Goal: Information Seeking & Learning: Learn about a topic

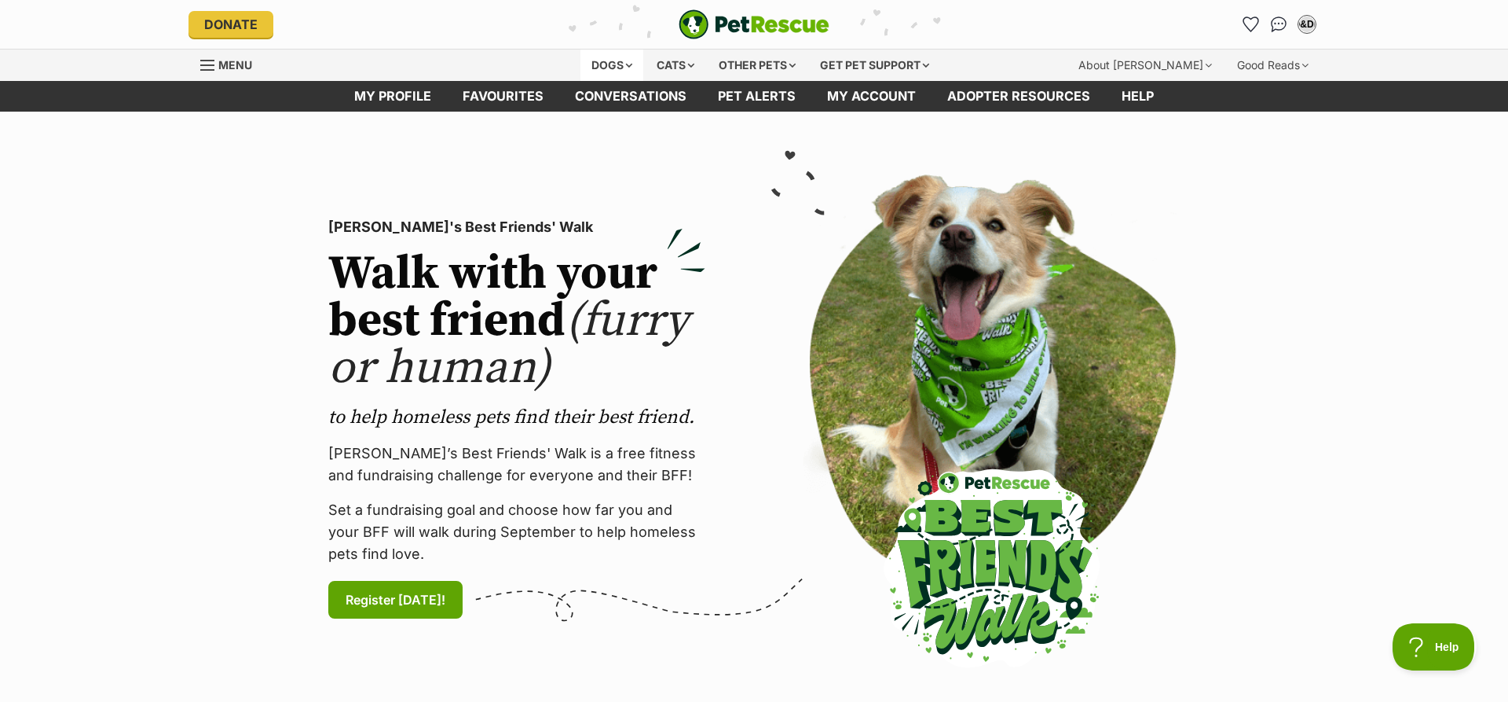
click at [607, 58] on div "Dogs" at bounding box center [612, 64] width 63 height 31
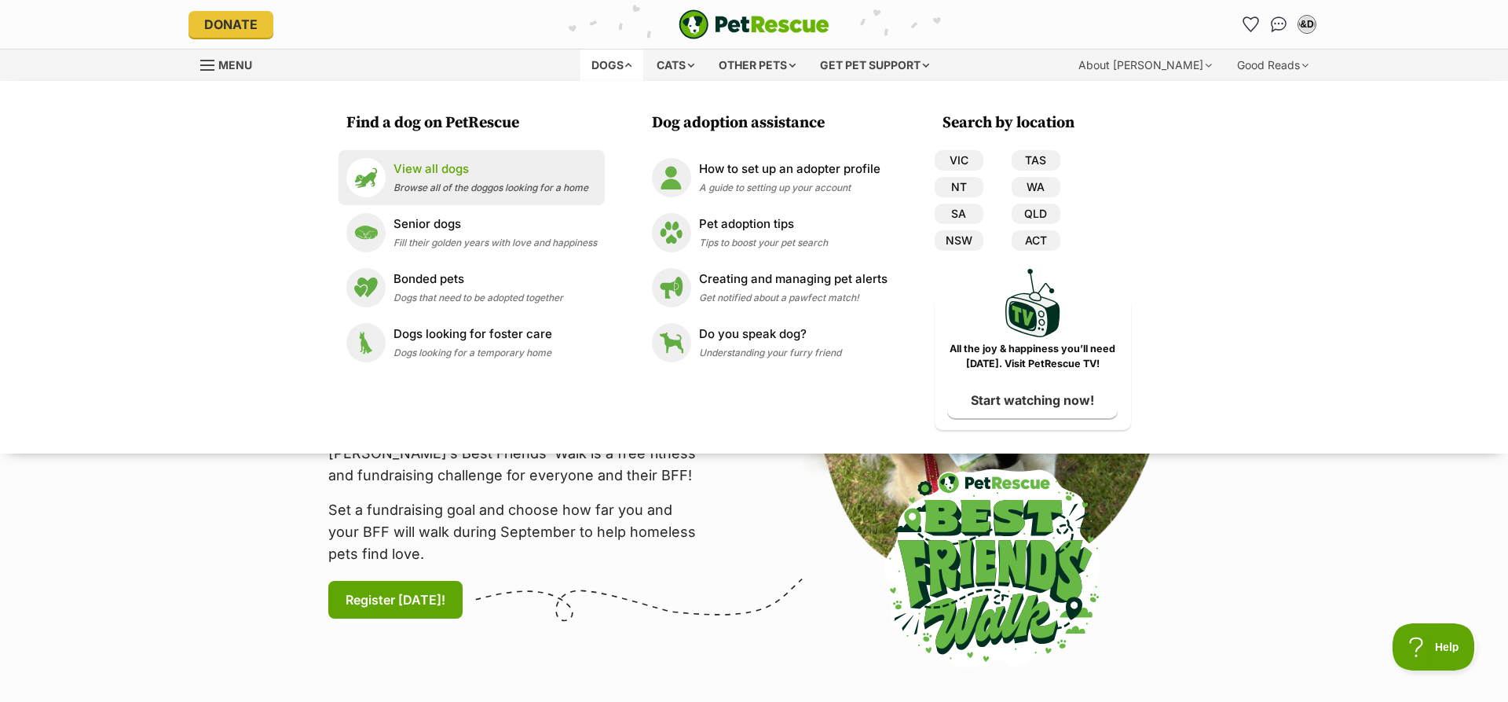
click at [437, 175] on p "View all dogs" at bounding box center [491, 169] width 195 height 18
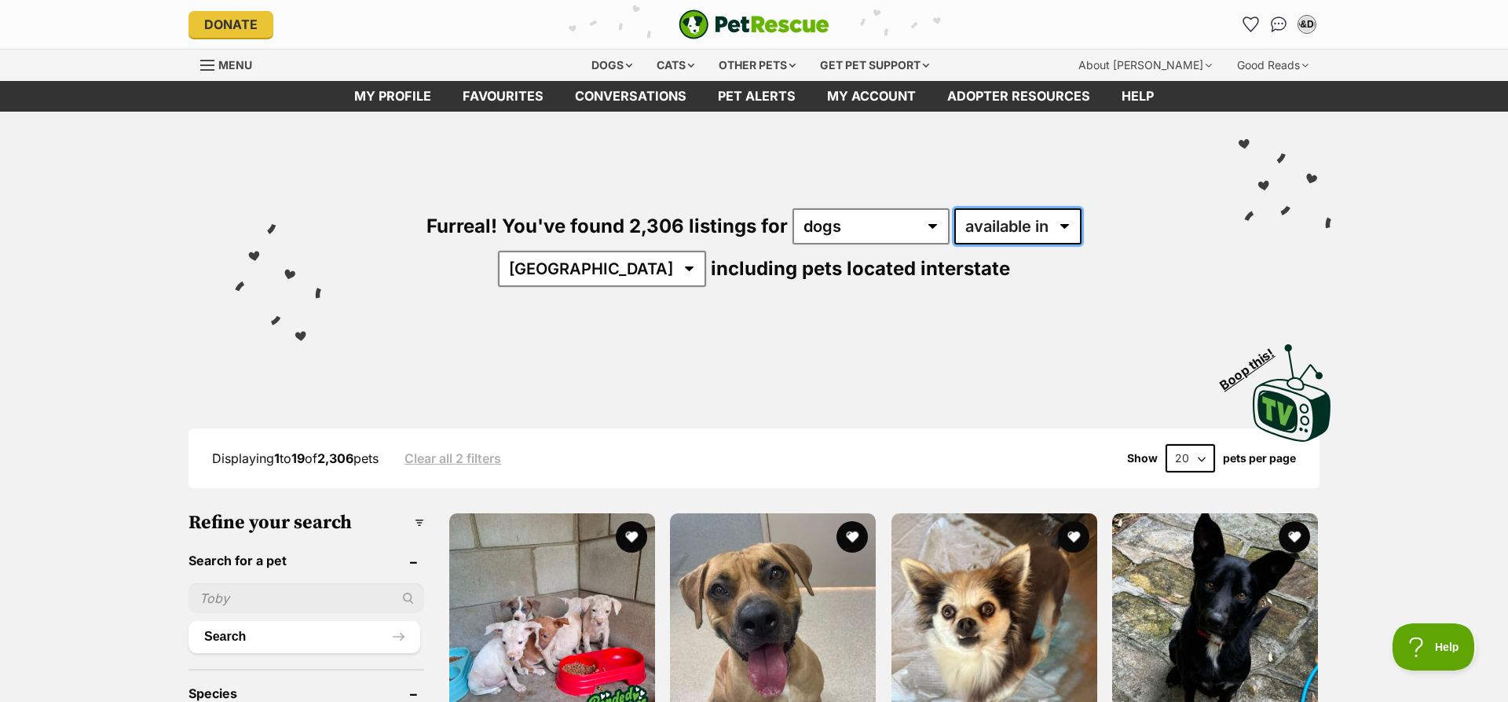
click at [955, 208] on select "available in located in" at bounding box center [1018, 226] width 127 height 36
select select "disabled"
click option "located in" at bounding box center [0, 0] width 0 height 0
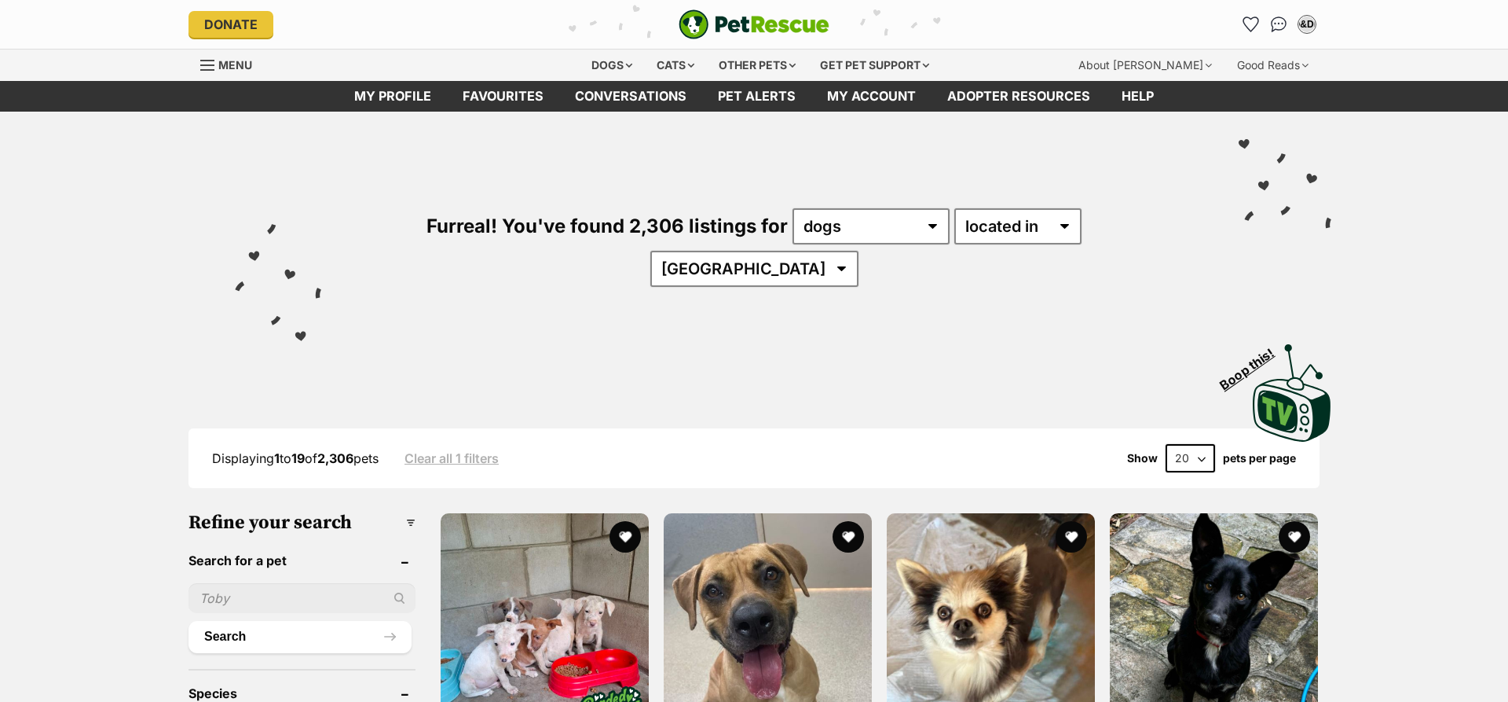
click at [650, 251] on select "Australia ACT NSW QLD SA TAS VIC WA" at bounding box center [754, 269] width 208 height 36
select select "NSW"
click option "NSW" at bounding box center [0, 0] width 0 height 0
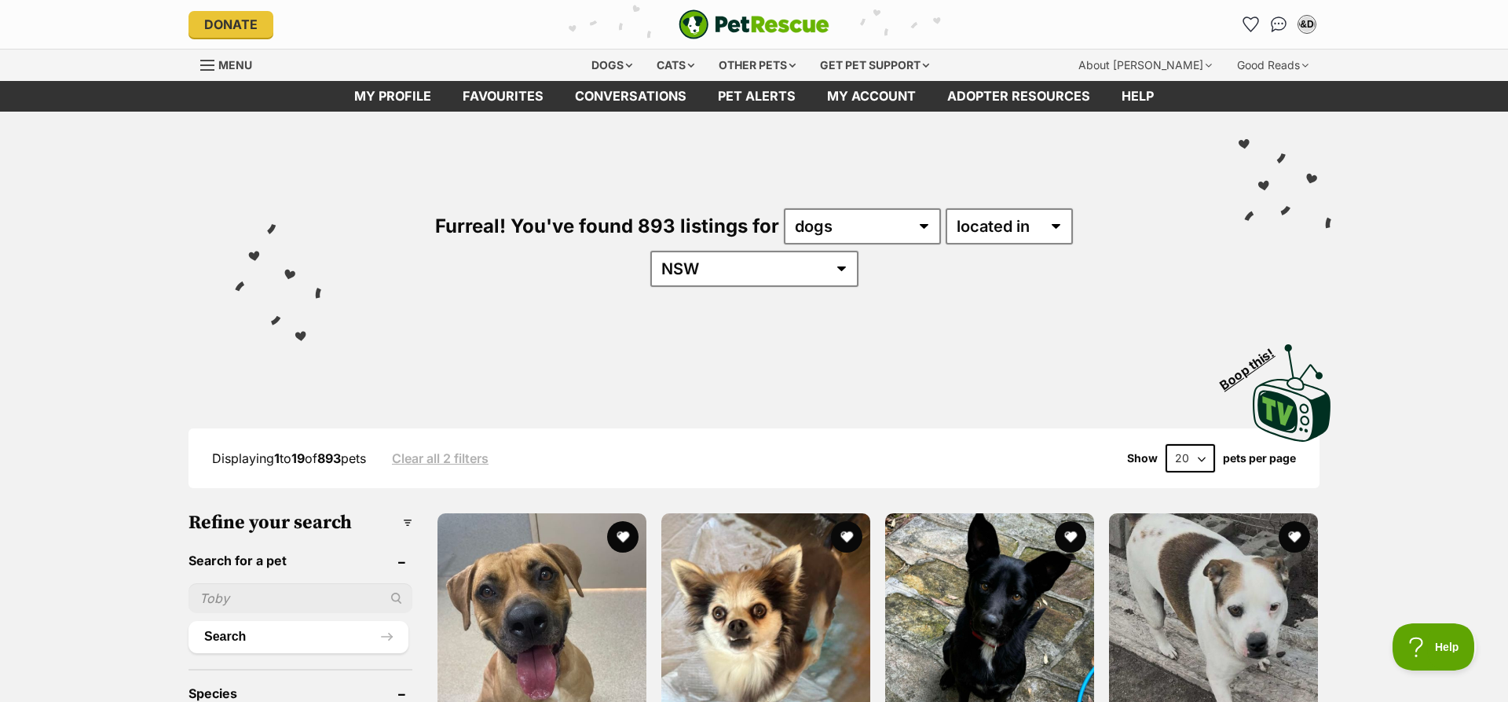
click at [1166, 444] on select "20 40 60" at bounding box center [1190, 458] width 49 height 28
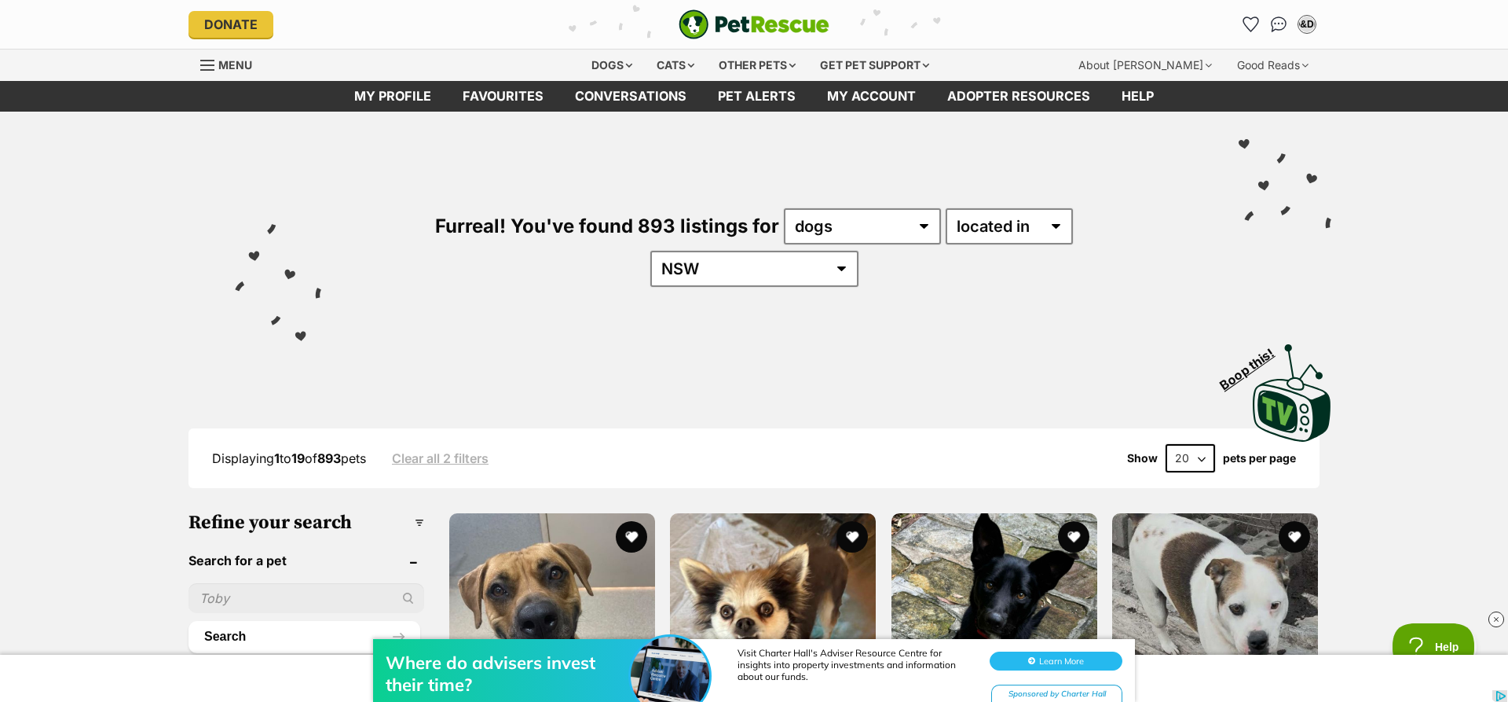
select select "60"
click option "60" at bounding box center [0, 0] width 0 height 0
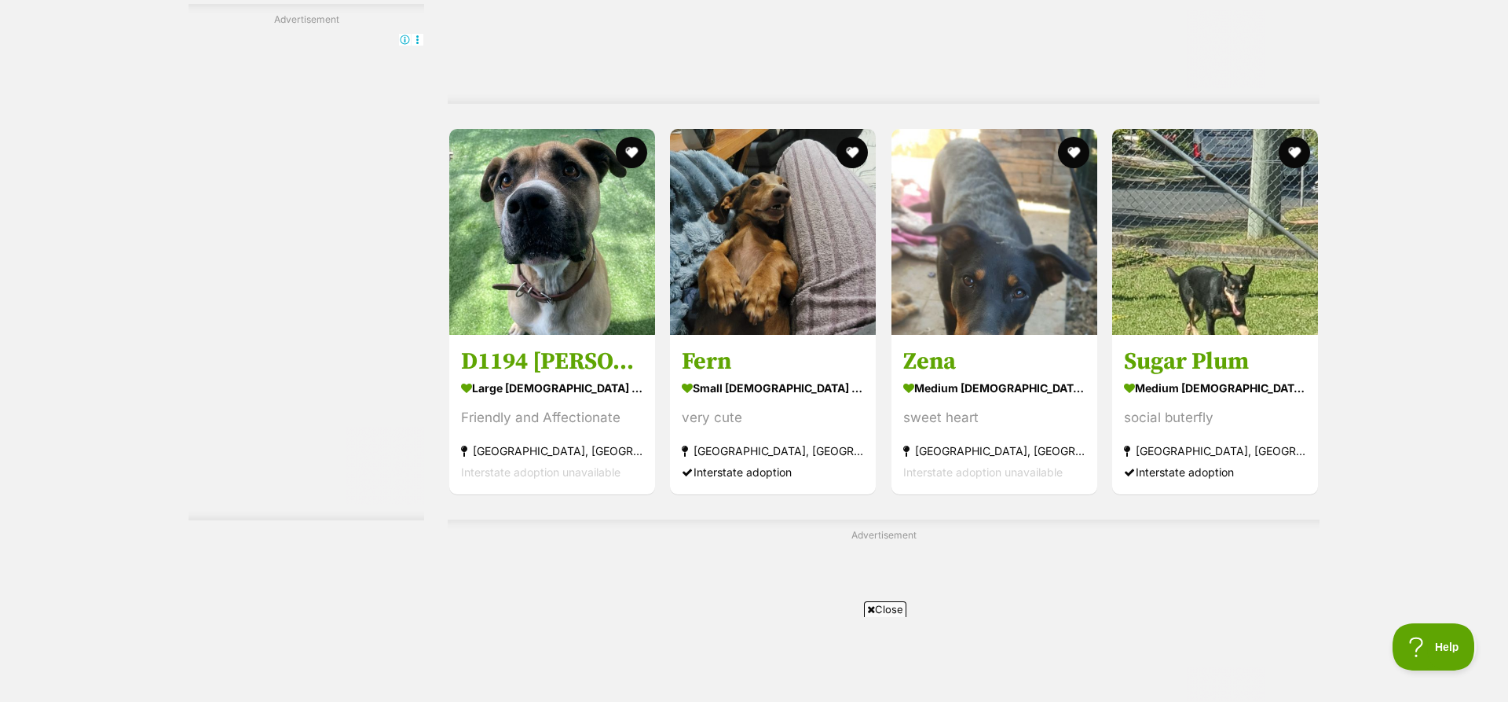
scroll to position [4119, 0]
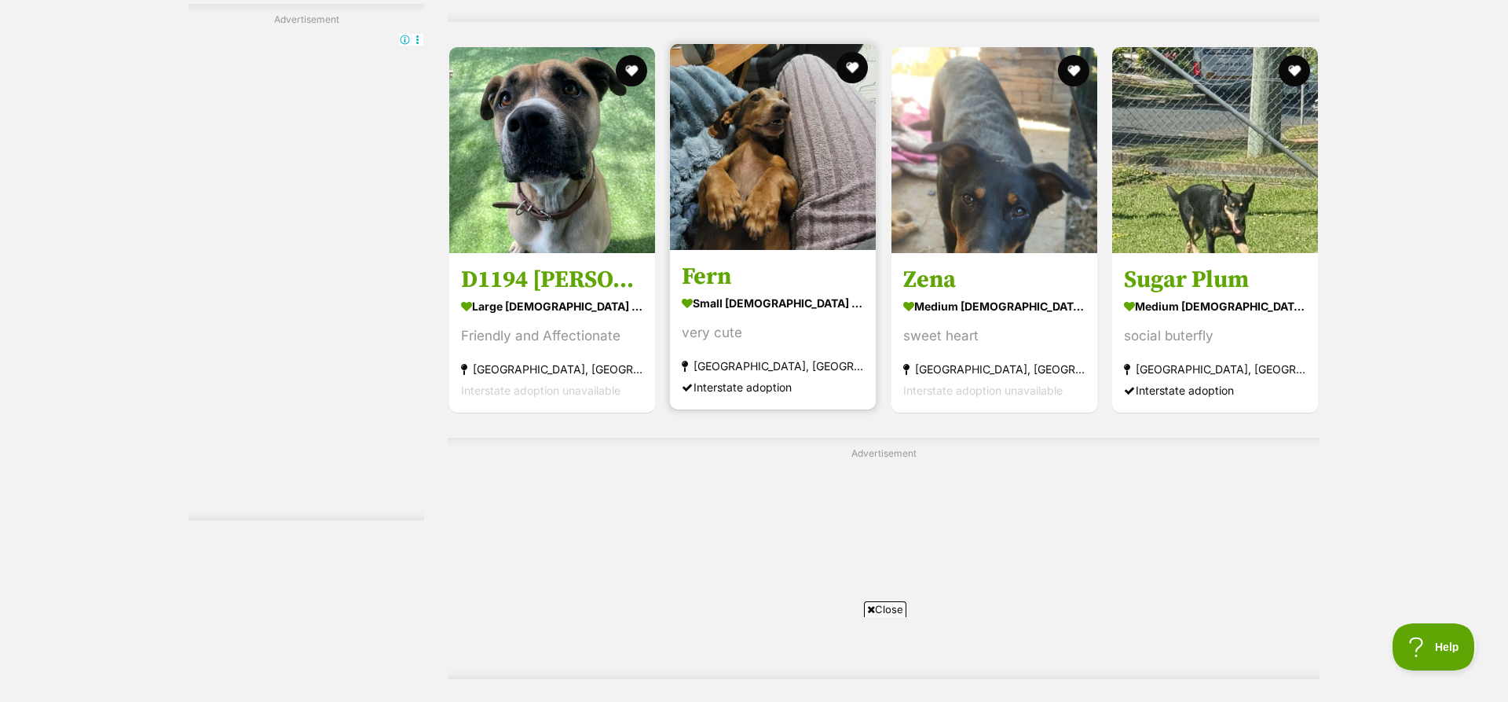
click at [784, 96] on img at bounding box center [773, 147] width 206 height 206
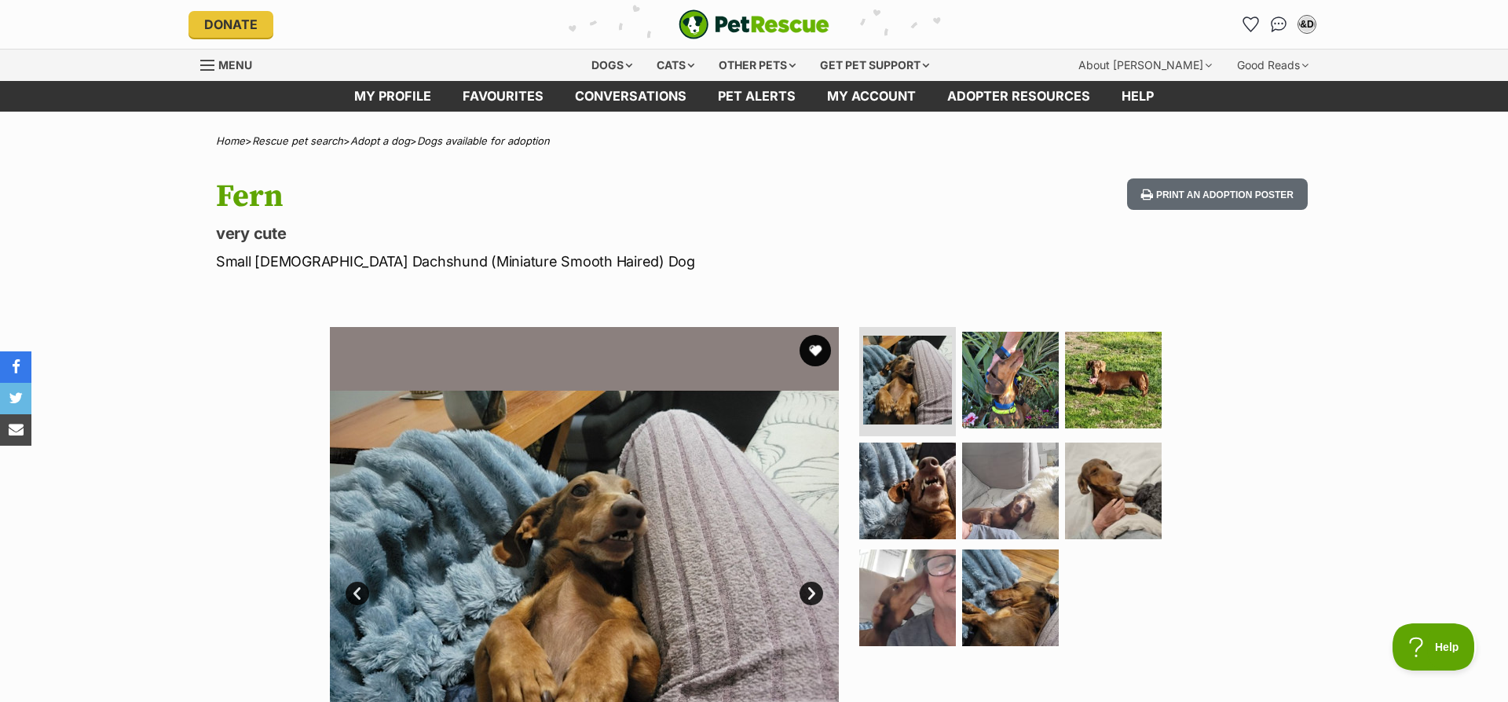
click at [809, 592] on link "Next" at bounding box center [812, 593] width 24 height 24
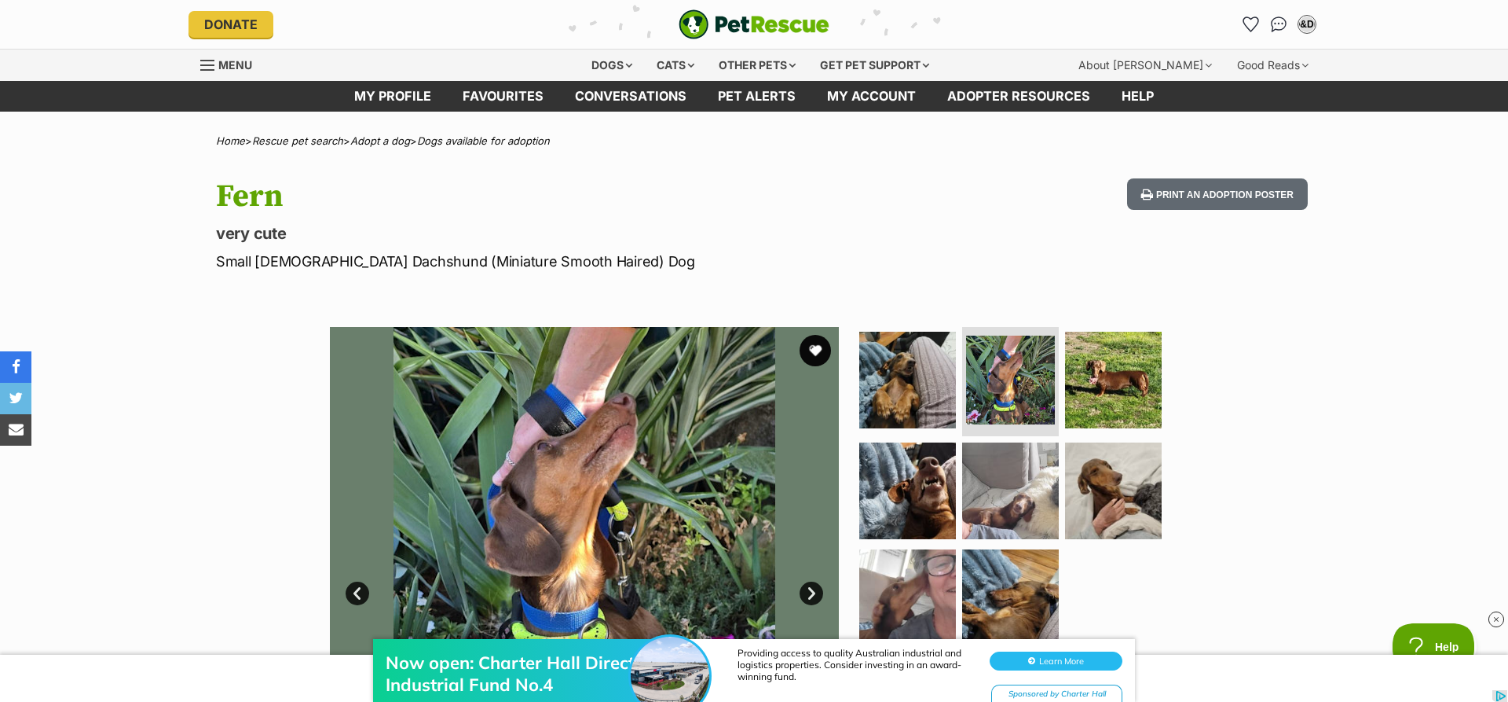
click at [809, 592] on link "Next" at bounding box center [812, 593] width 24 height 24
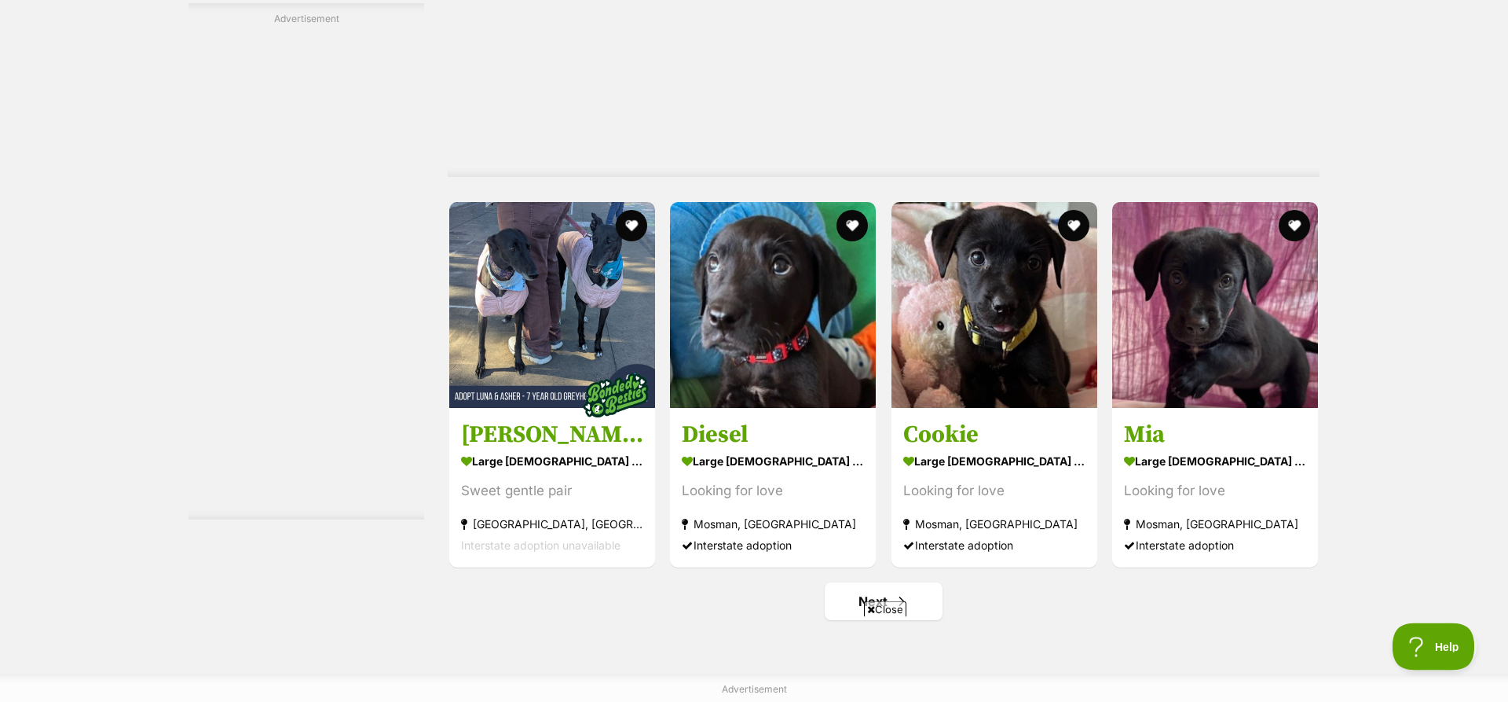
scroll to position [8082, 0]
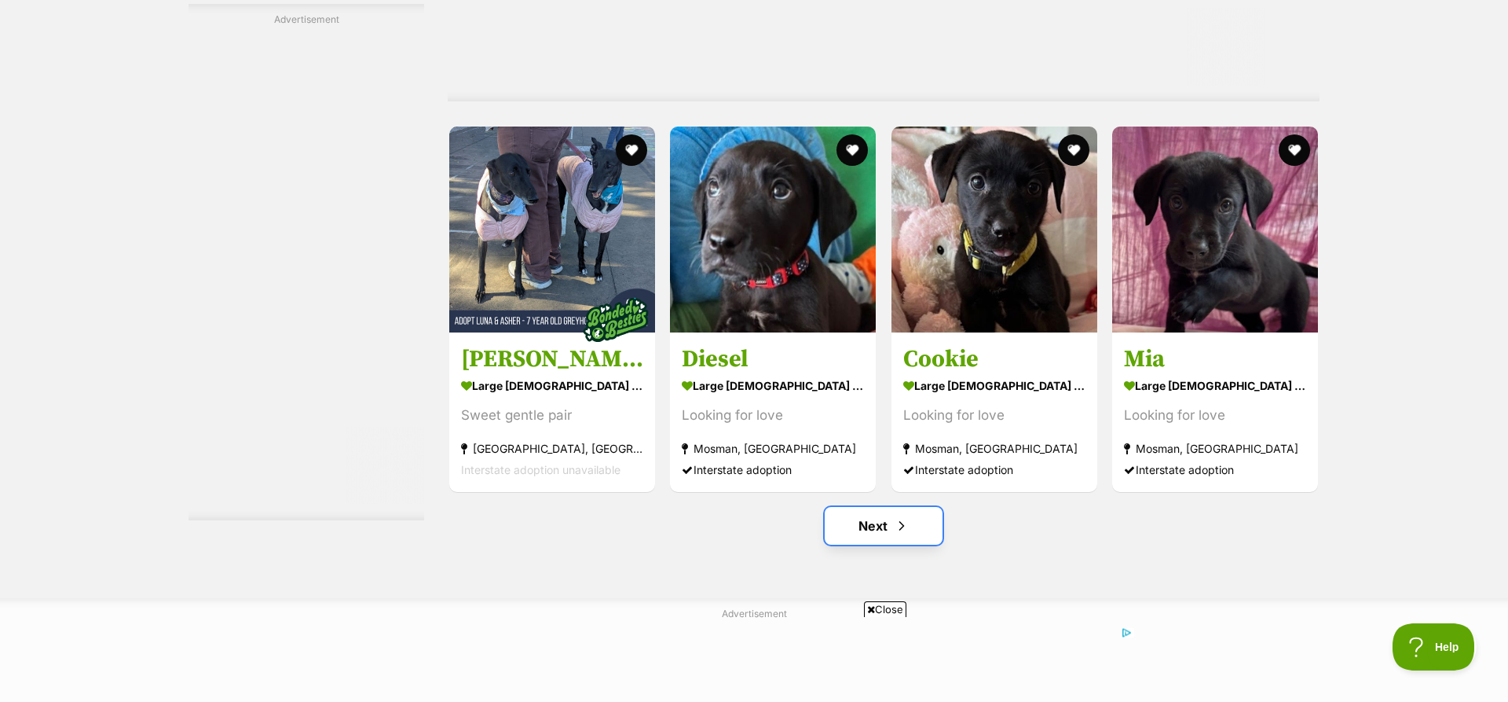
click at [880, 507] on link "Next" at bounding box center [884, 526] width 118 height 38
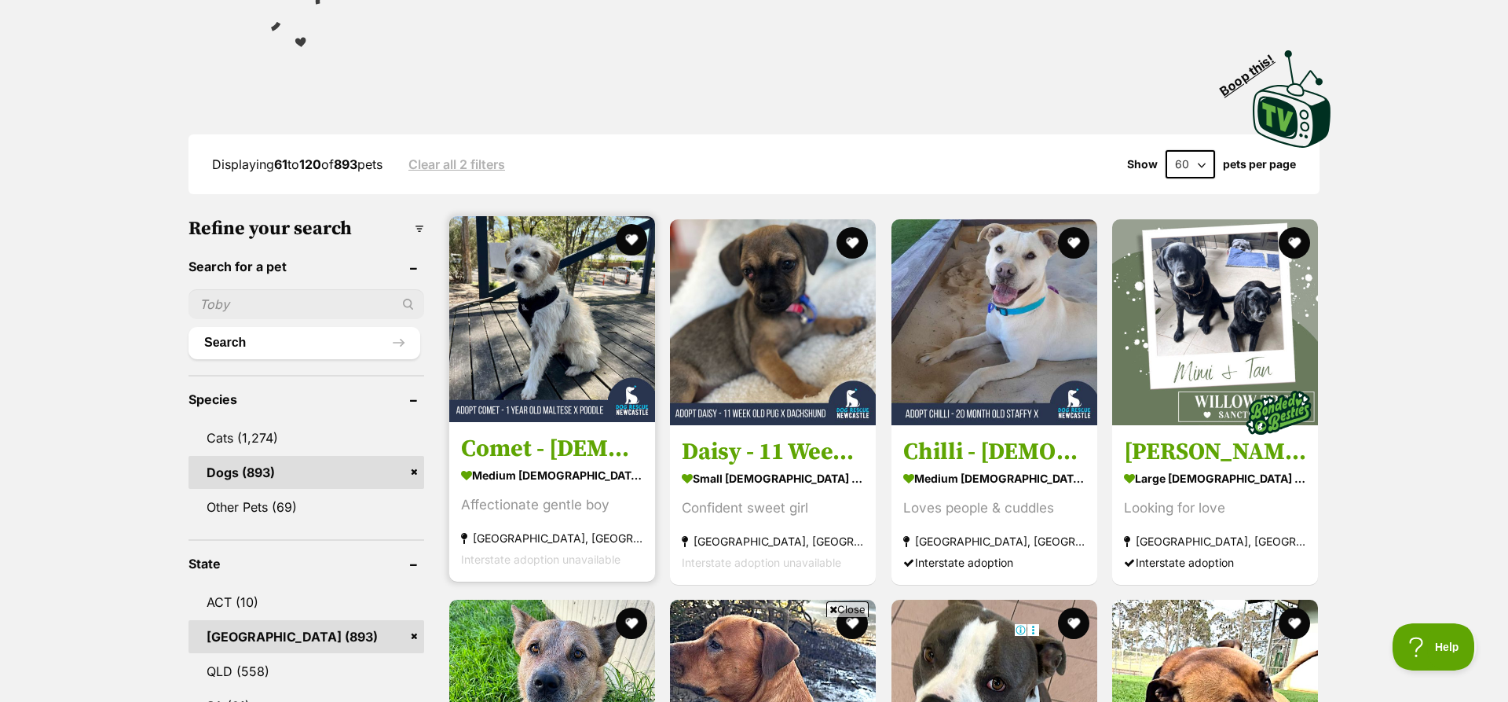
click at [545, 245] on img at bounding box center [552, 319] width 206 height 206
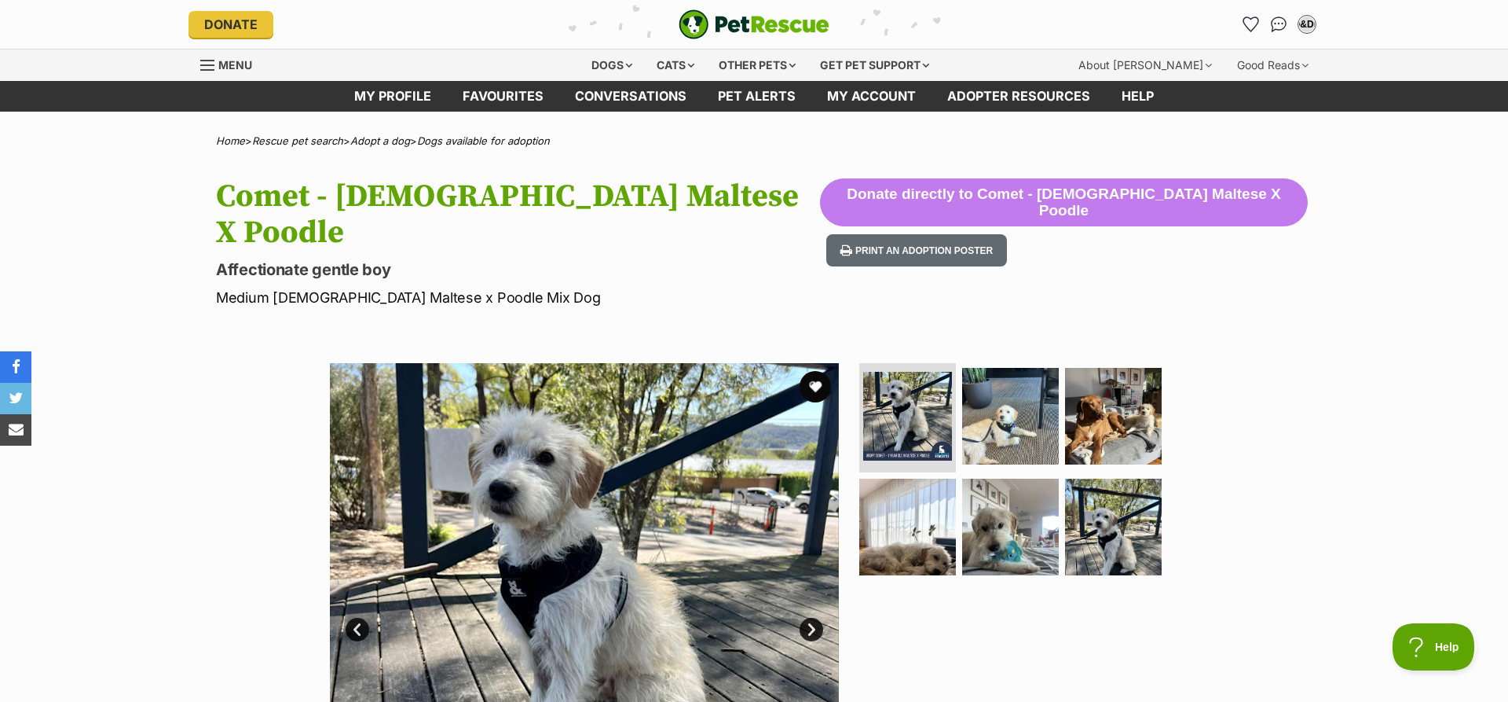
click at [812, 617] on link "Next" at bounding box center [812, 629] width 24 height 24
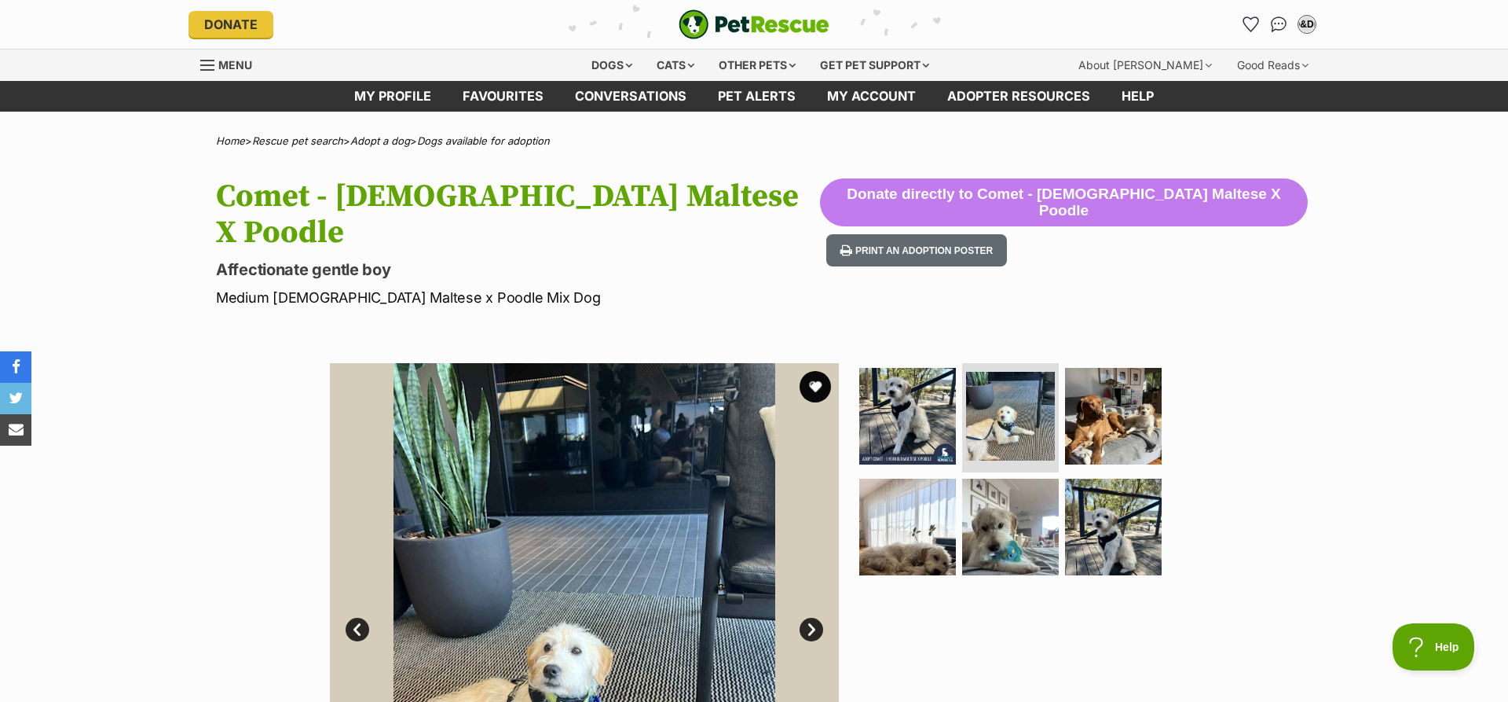
click at [812, 617] on link "Next" at bounding box center [812, 629] width 24 height 24
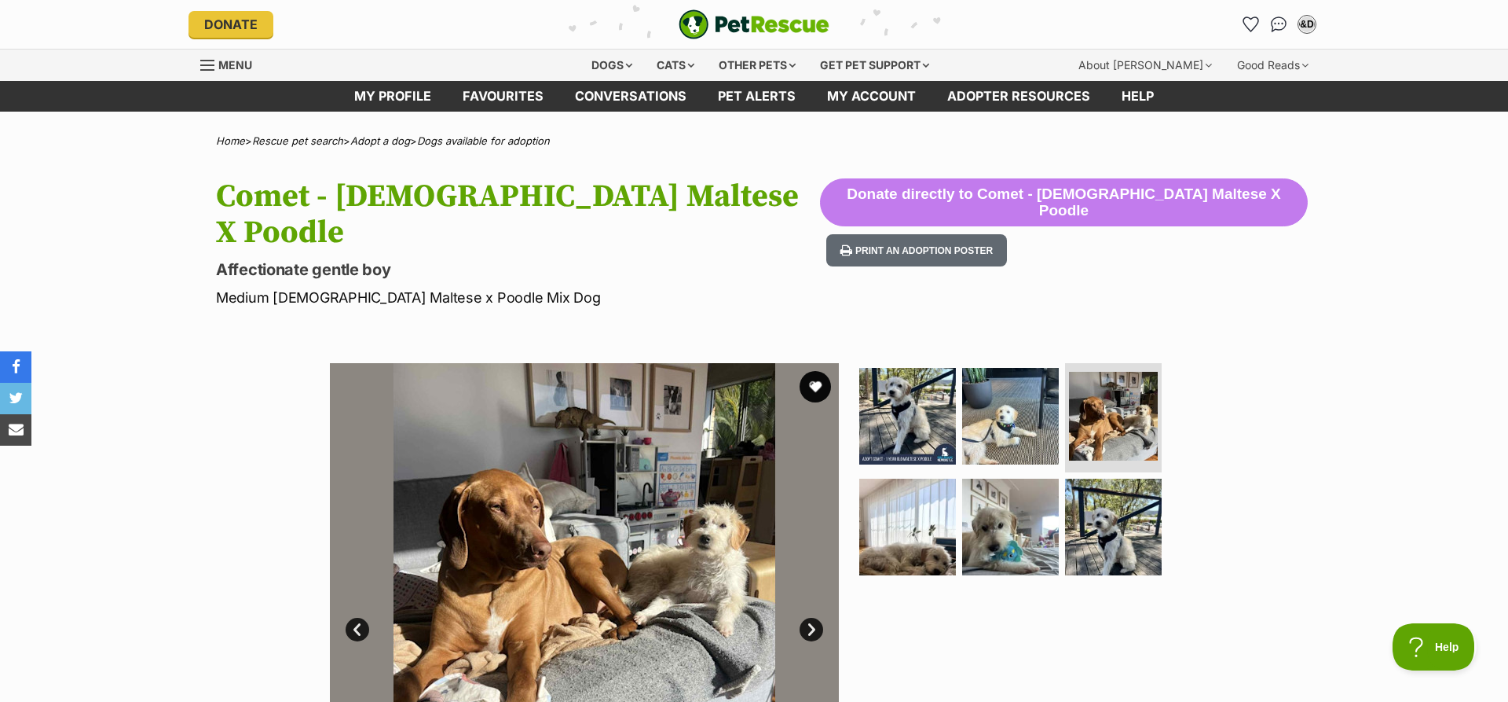
click at [812, 617] on link "Next" at bounding box center [812, 629] width 24 height 24
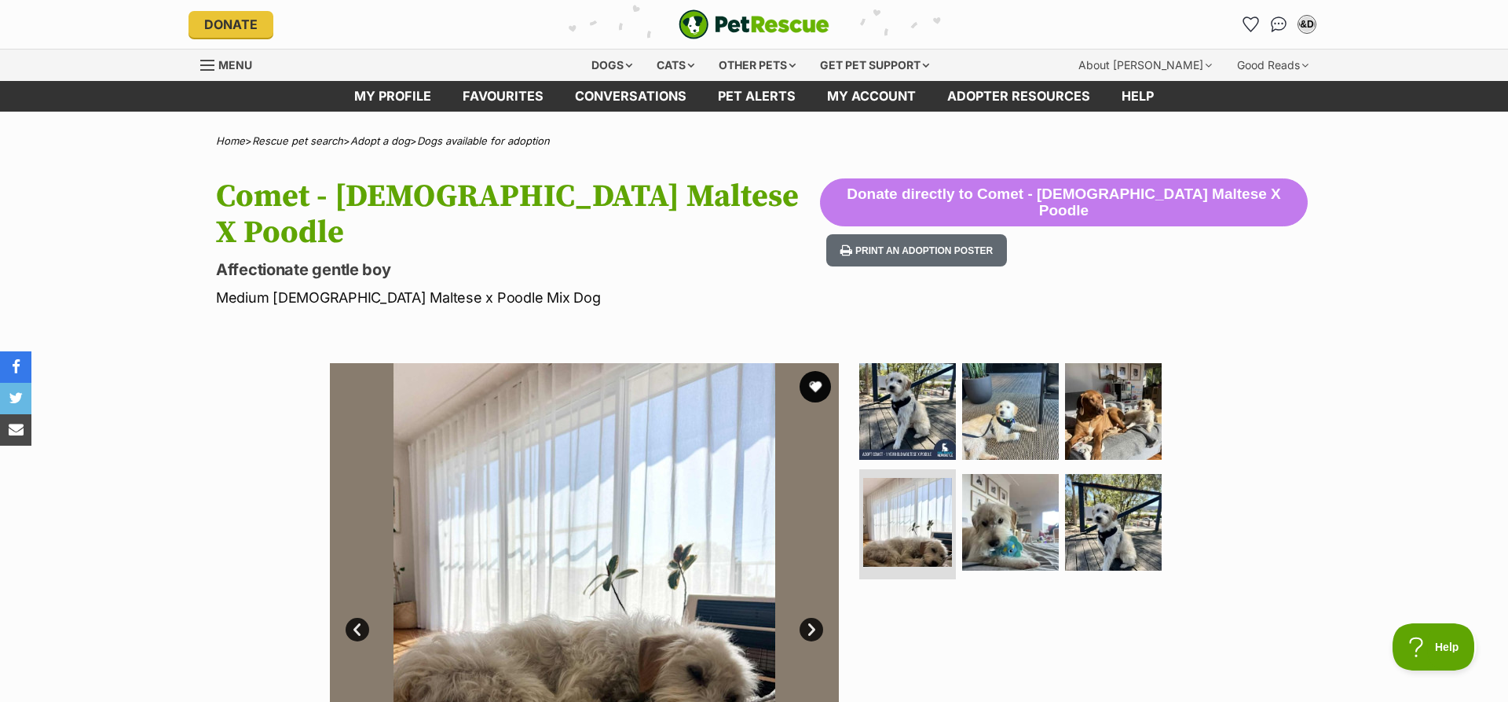
click at [812, 617] on link "Next" at bounding box center [812, 629] width 24 height 24
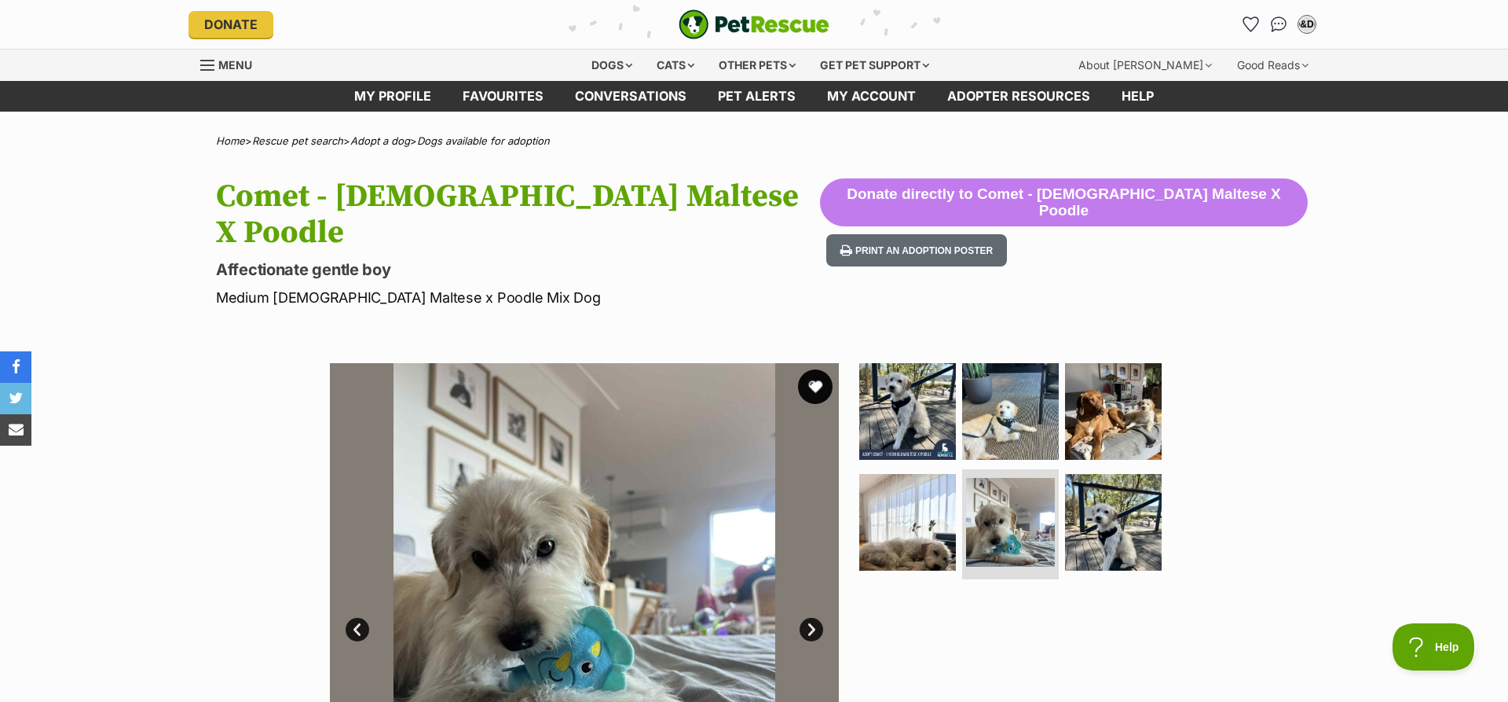
click at [816, 369] on button "favourite" at bounding box center [815, 386] width 35 height 35
click at [1133, 486] on img at bounding box center [1113, 521] width 101 height 101
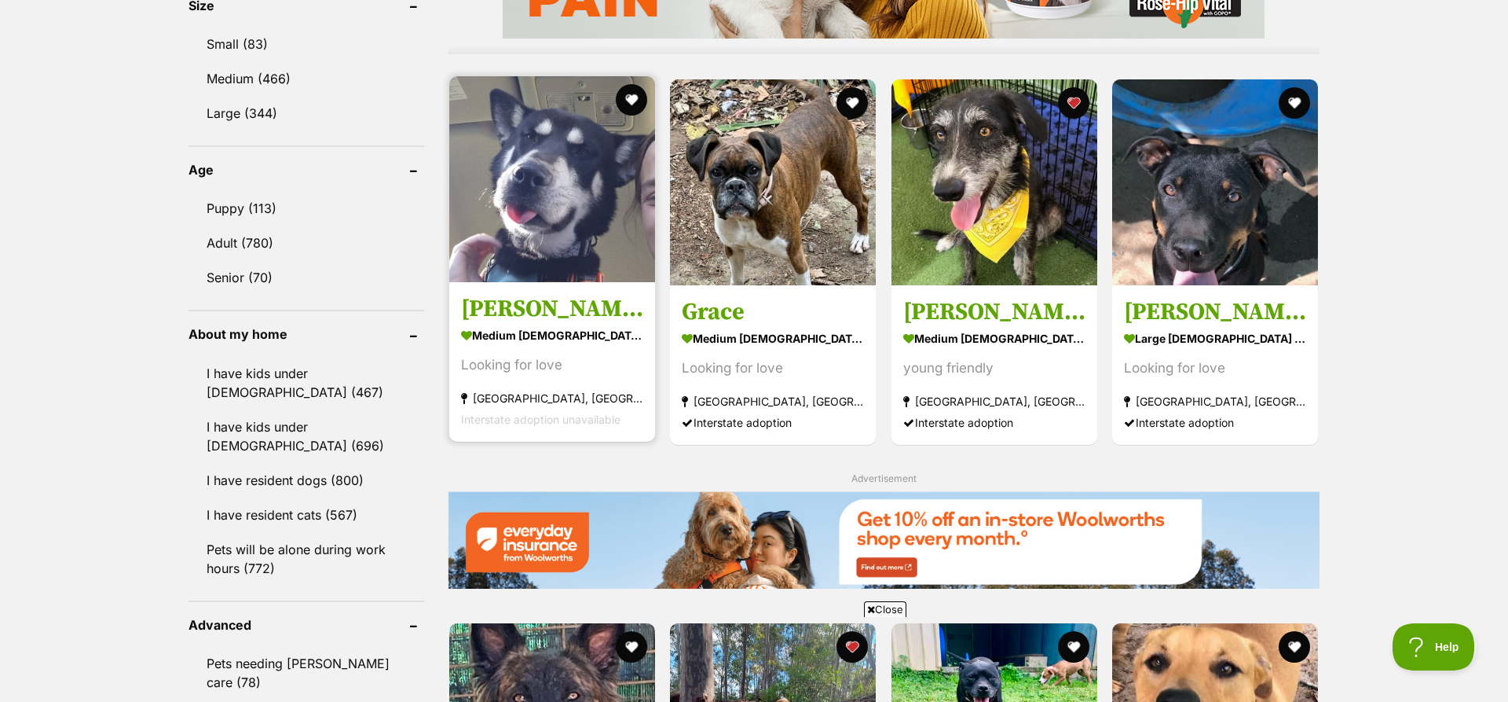
click at [556, 137] on img at bounding box center [552, 179] width 206 height 206
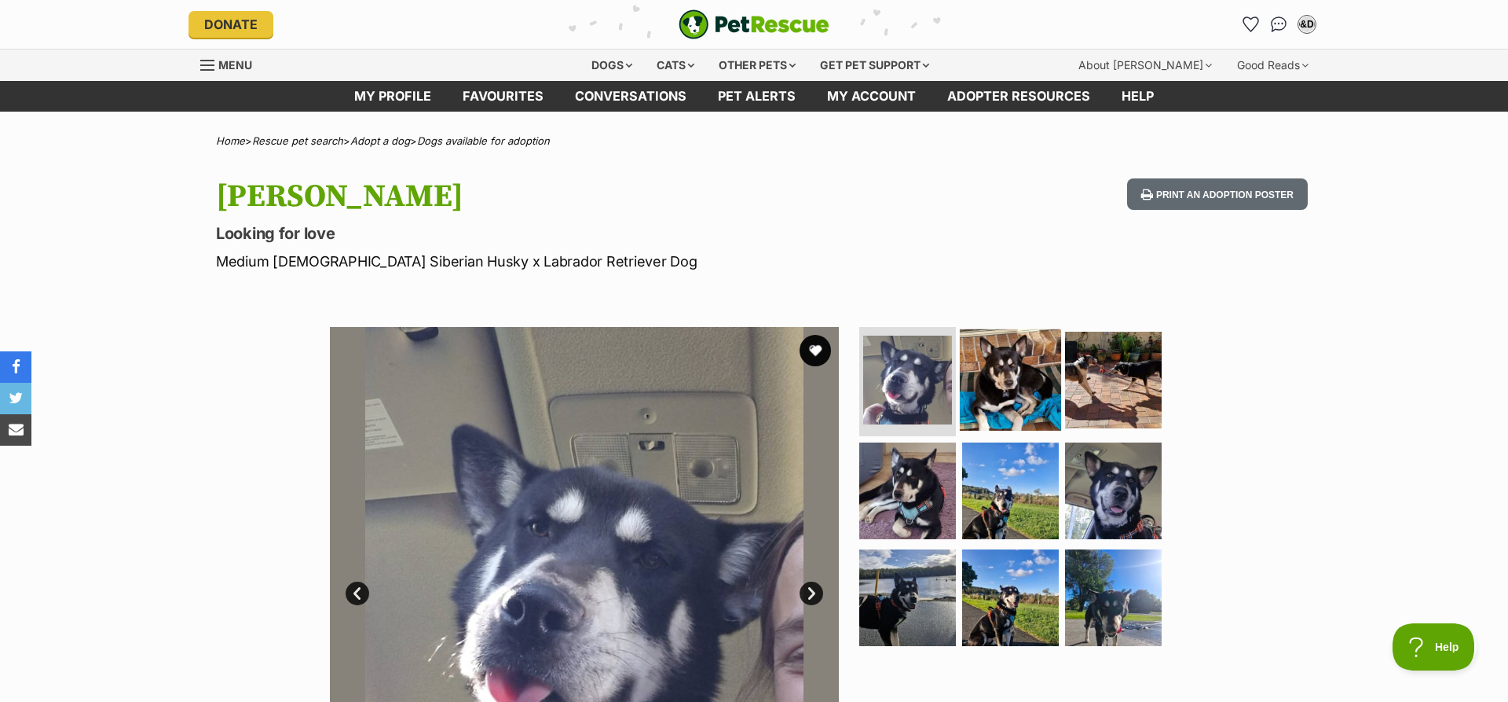
click at [1017, 386] on img at bounding box center [1010, 378] width 101 height 101
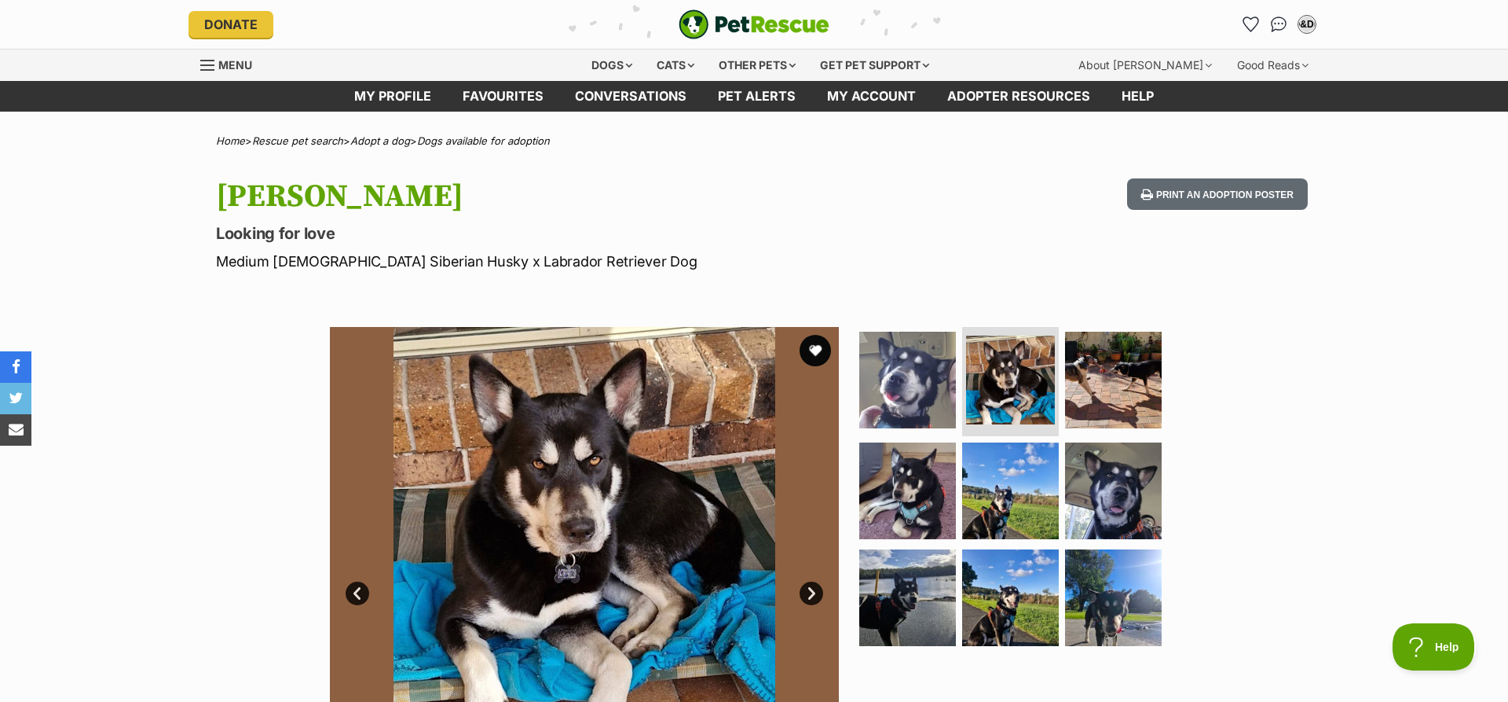
click at [809, 597] on link "Next" at bounding box center [812, 593] width 24 height 24
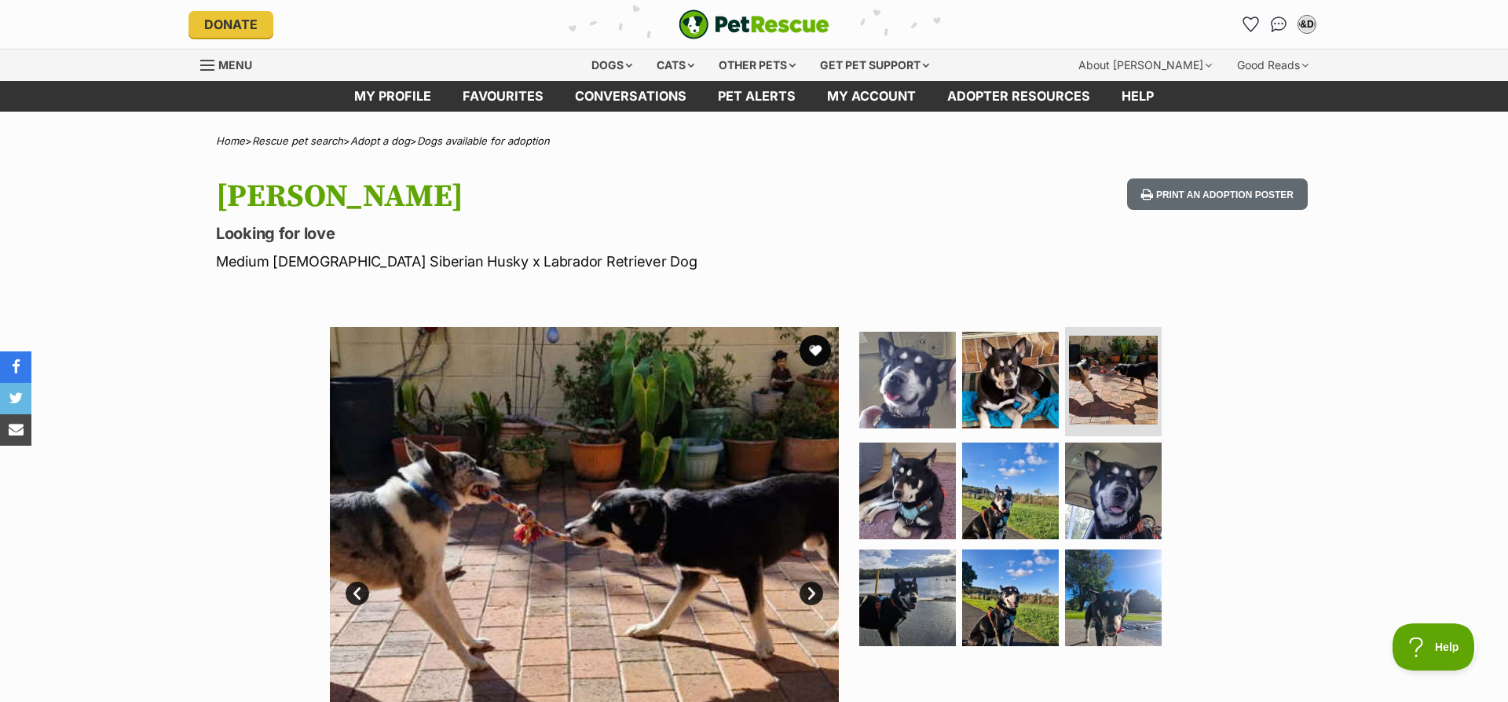
click at [809, 597] on link "Next" at bounding box center [812, 593] width 24 height 24
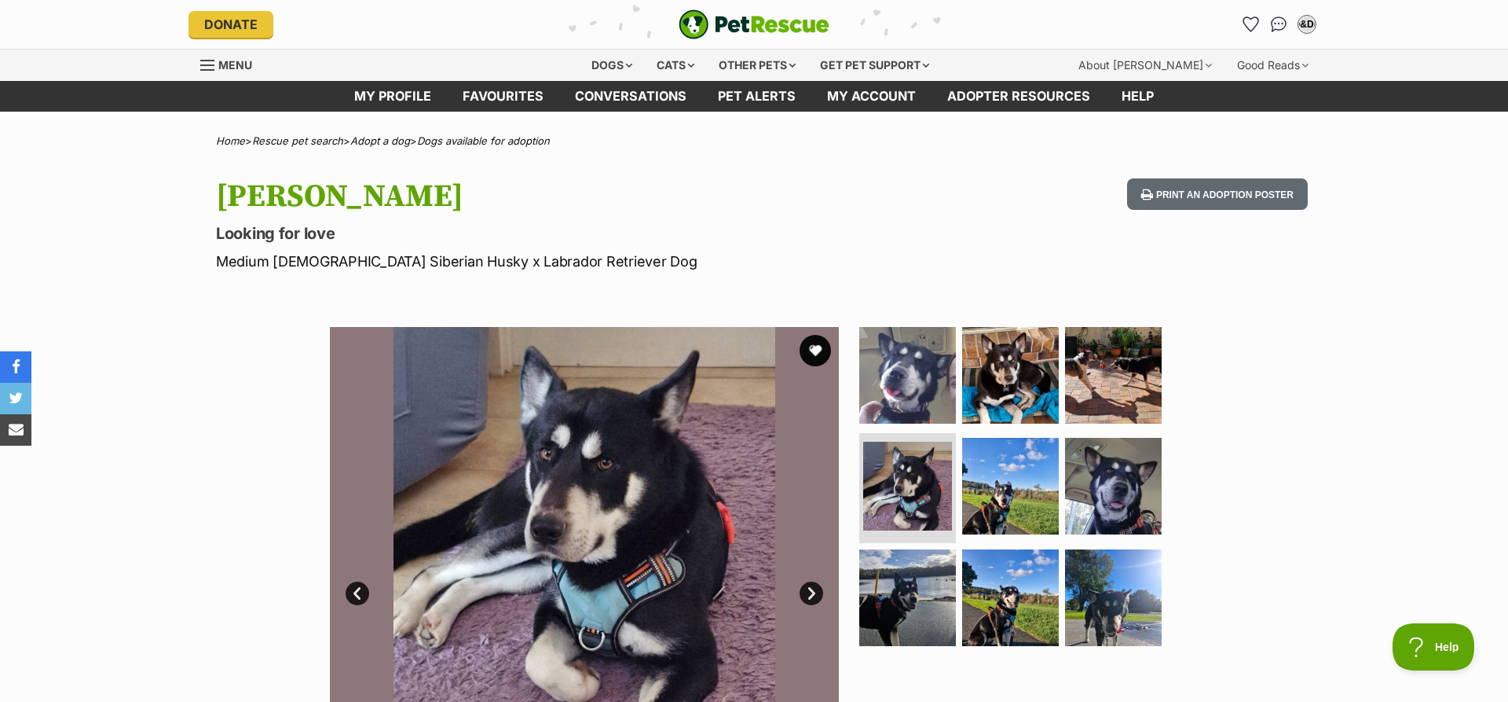
click at [809, 597] on link "Next" at bounding box center [812, 593] width 24 height 24
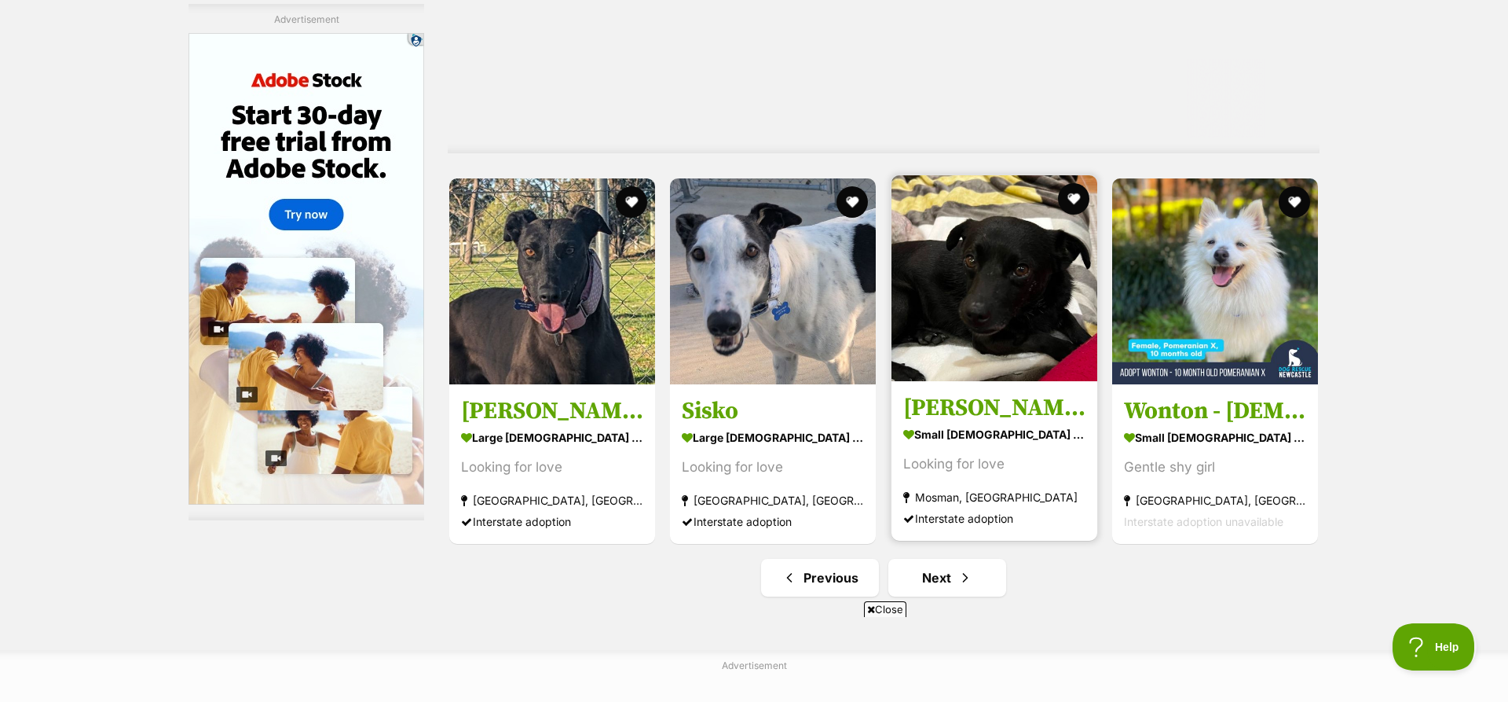
click at [1021, 284] on img at bounding box center [995, 278] width 206 height 206
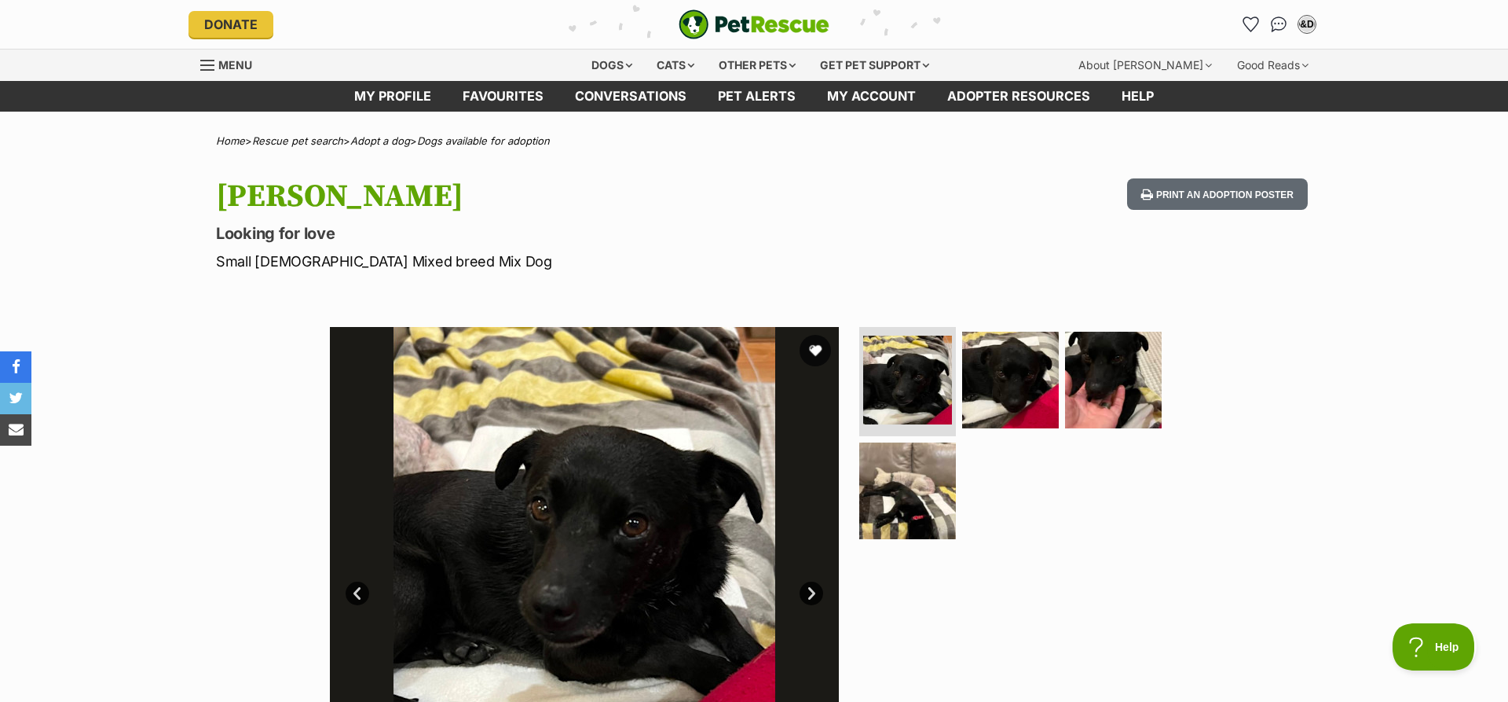
click at [810, 592] on link "Next" at bounding box center [812, 593] width 24 height 24
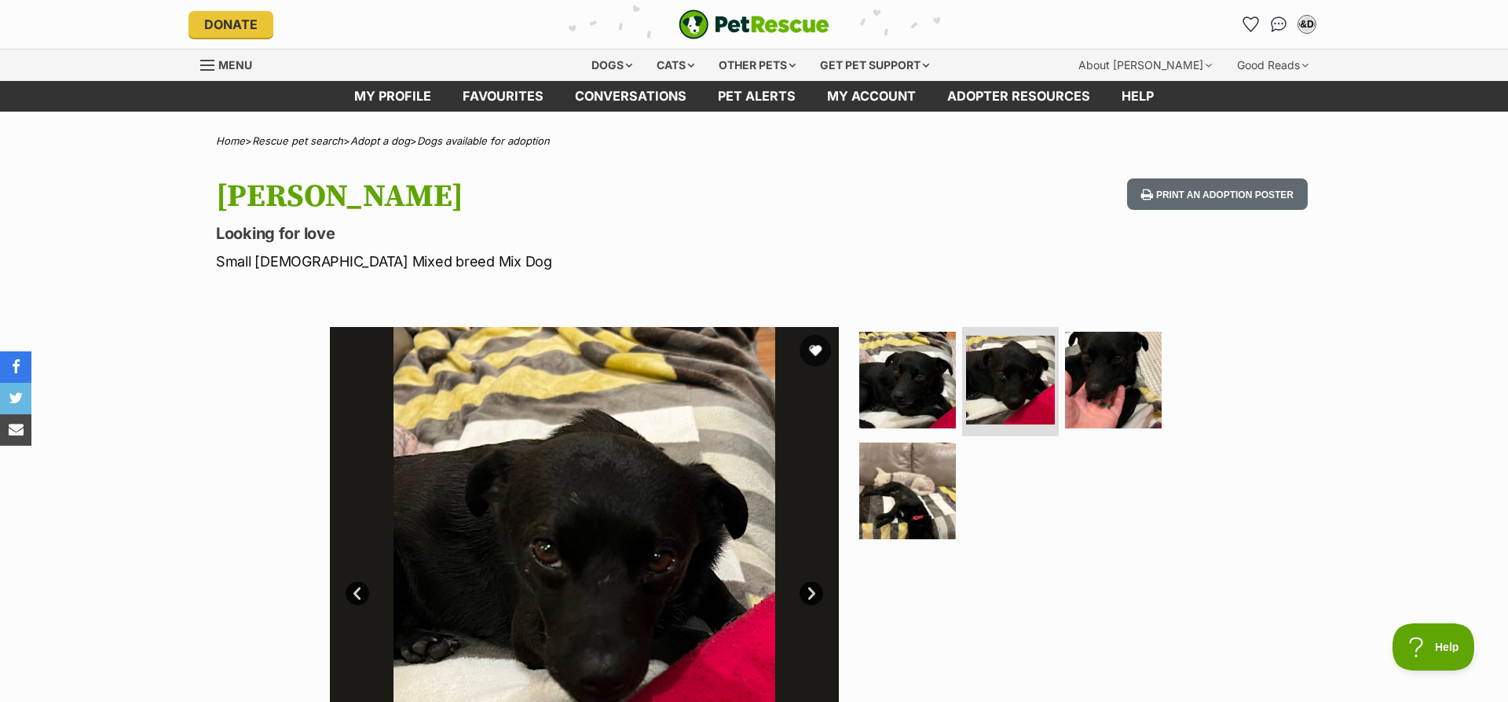
click at [810, 592] on link "Next" at bounding box center [812, 593] width 24 height 24
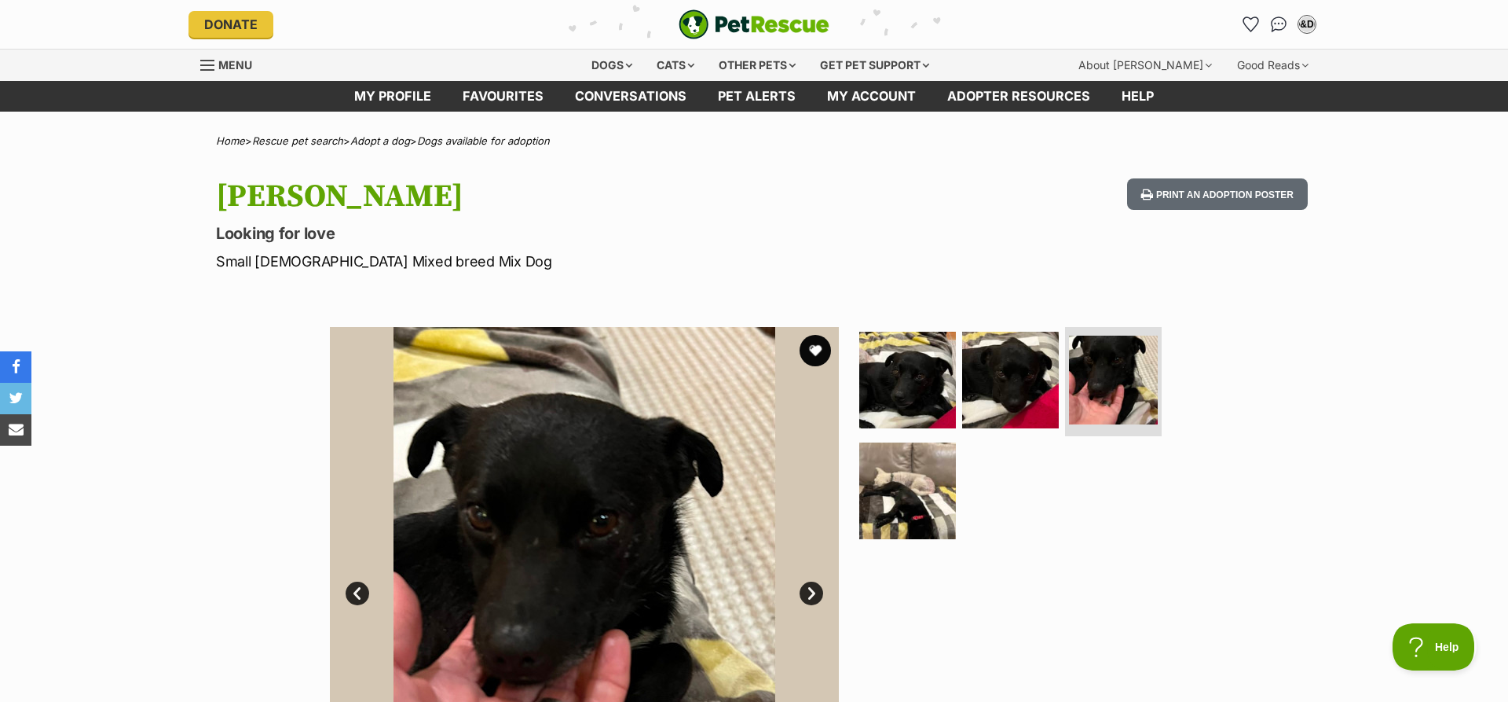
click at [810, 592] on link "Next" at bounding box center [812, 593] width 24 height 24
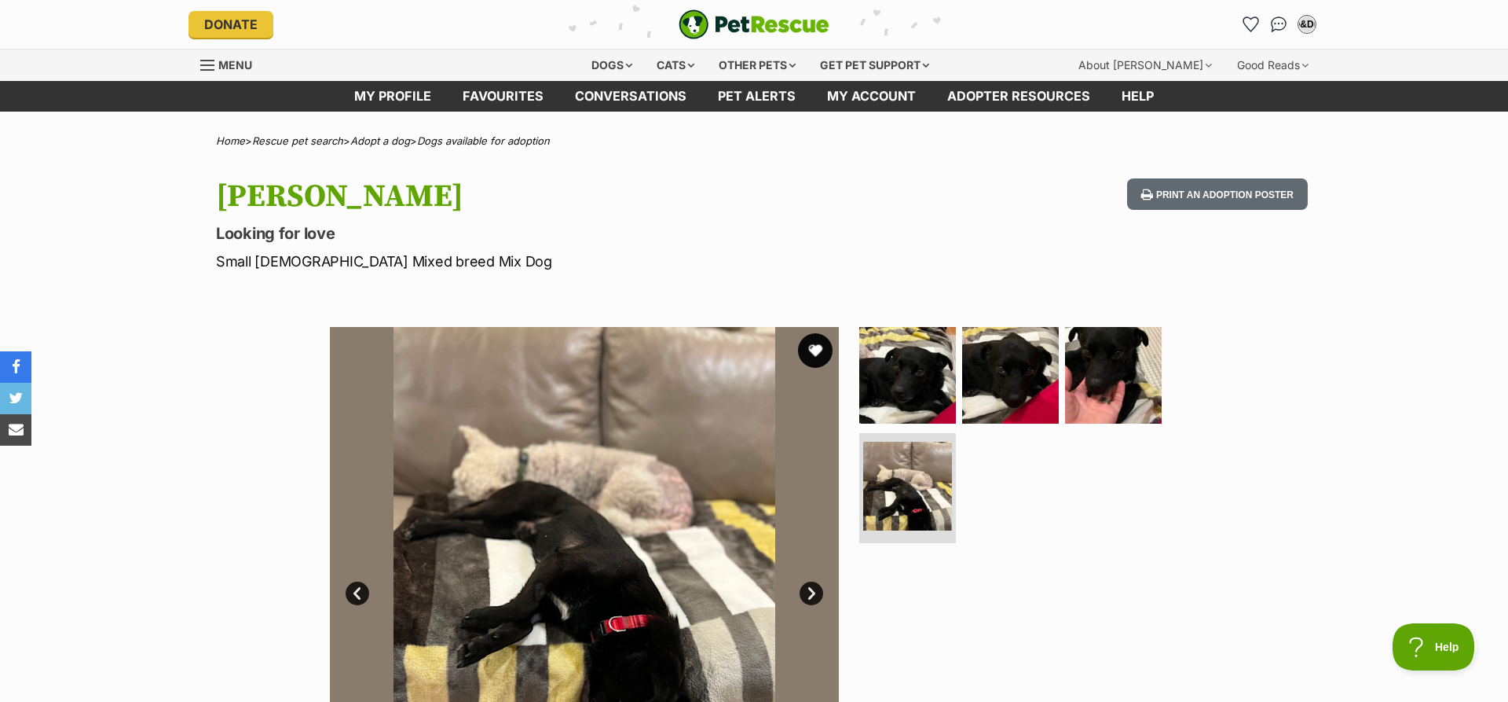
click at [817, 345] on button "favourite" at bounding box center [815, 350] width 35 height 35
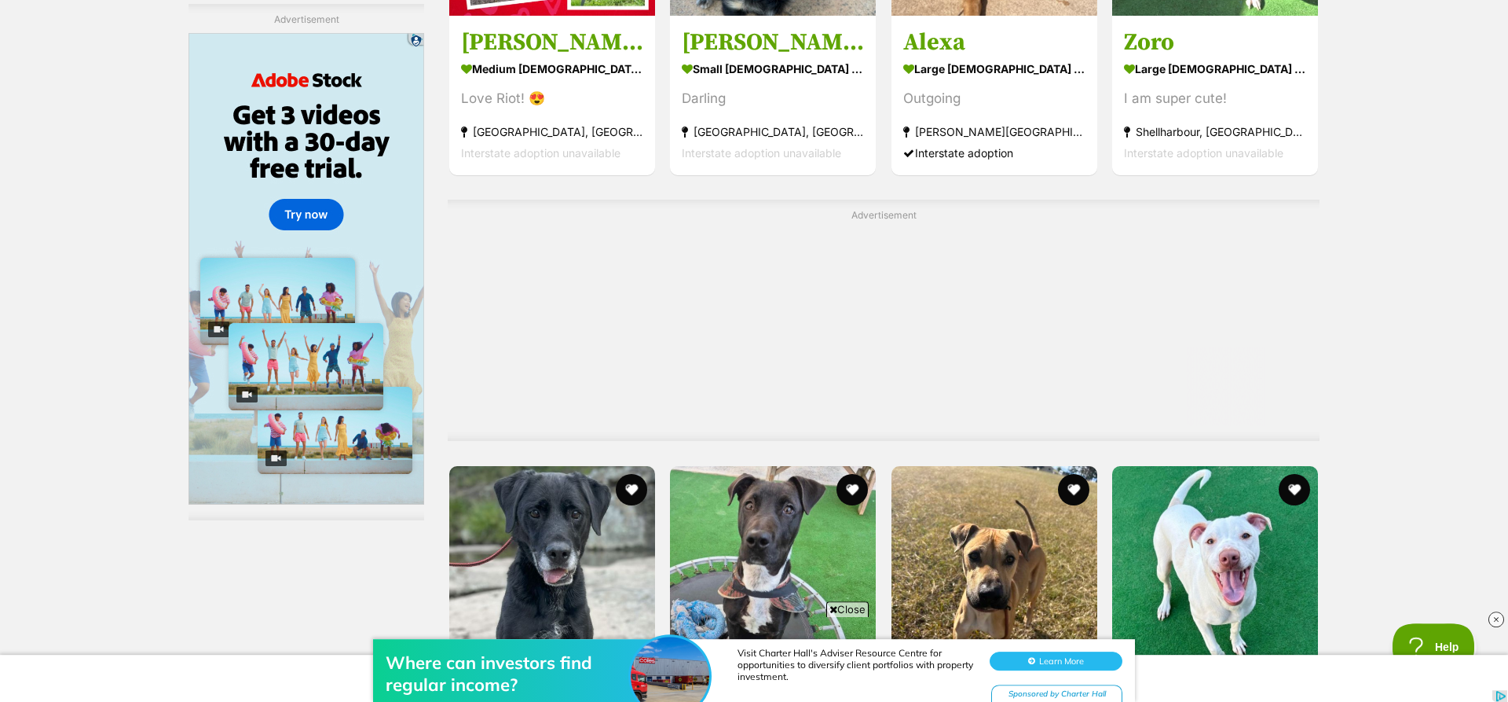
scroll to position [5909, 0]
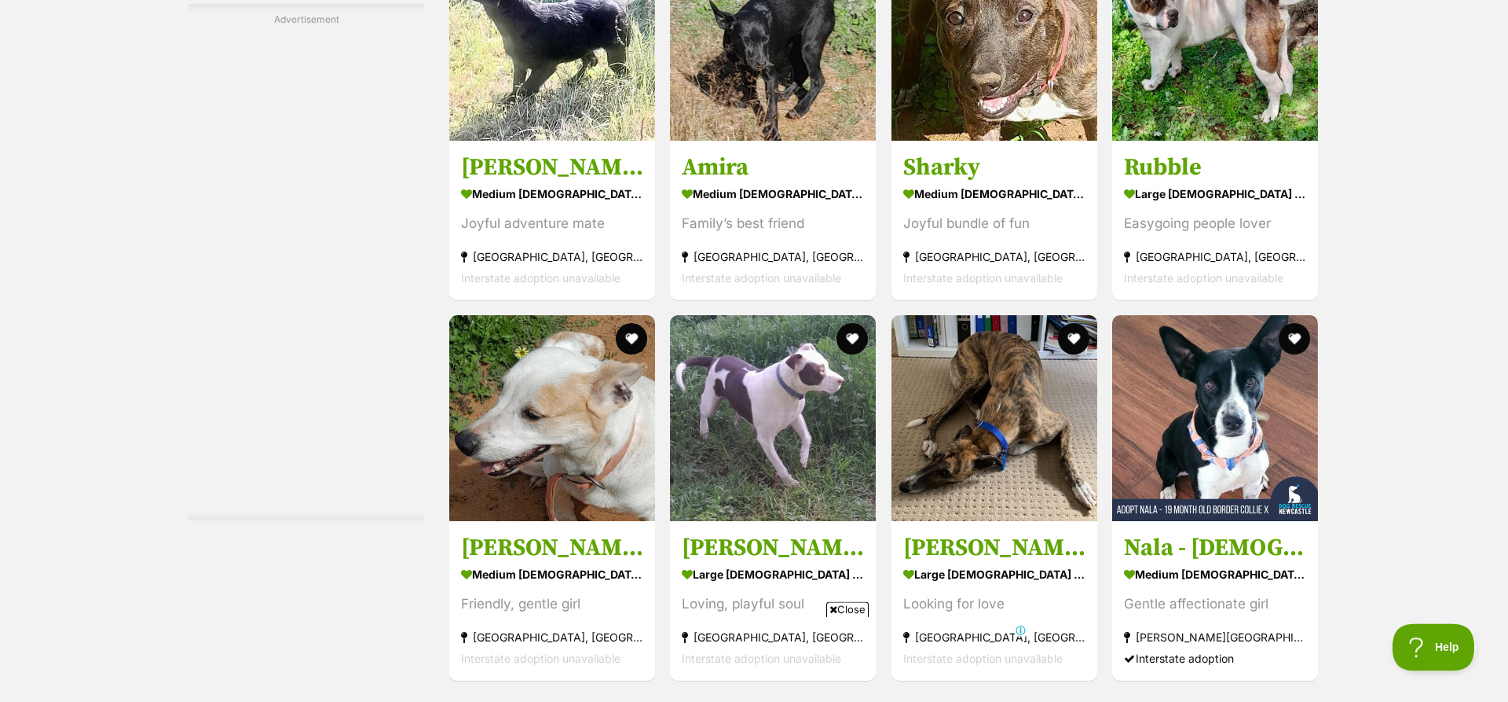
scroll to position [7423, 0]
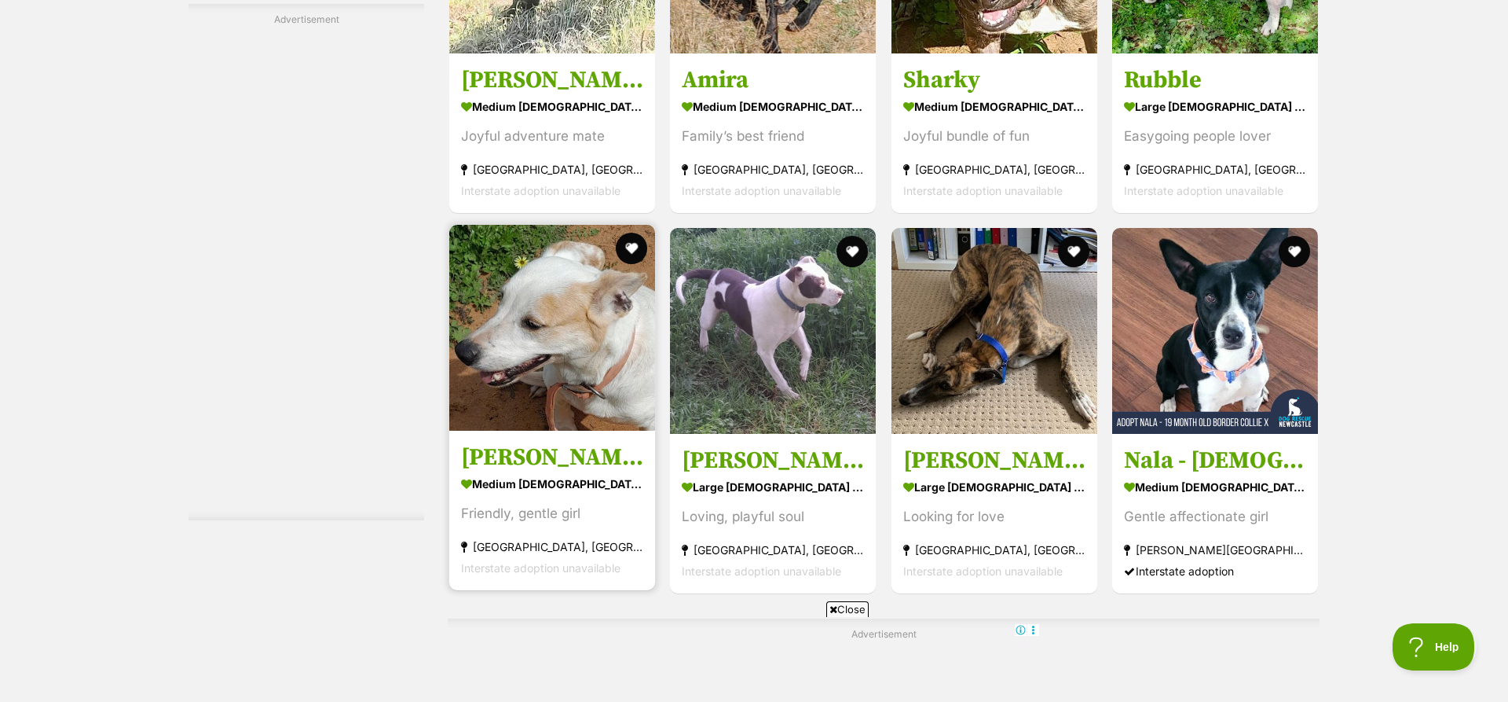
click at [589, 302] on img at bounding box center [552, 328] width 206 height 206
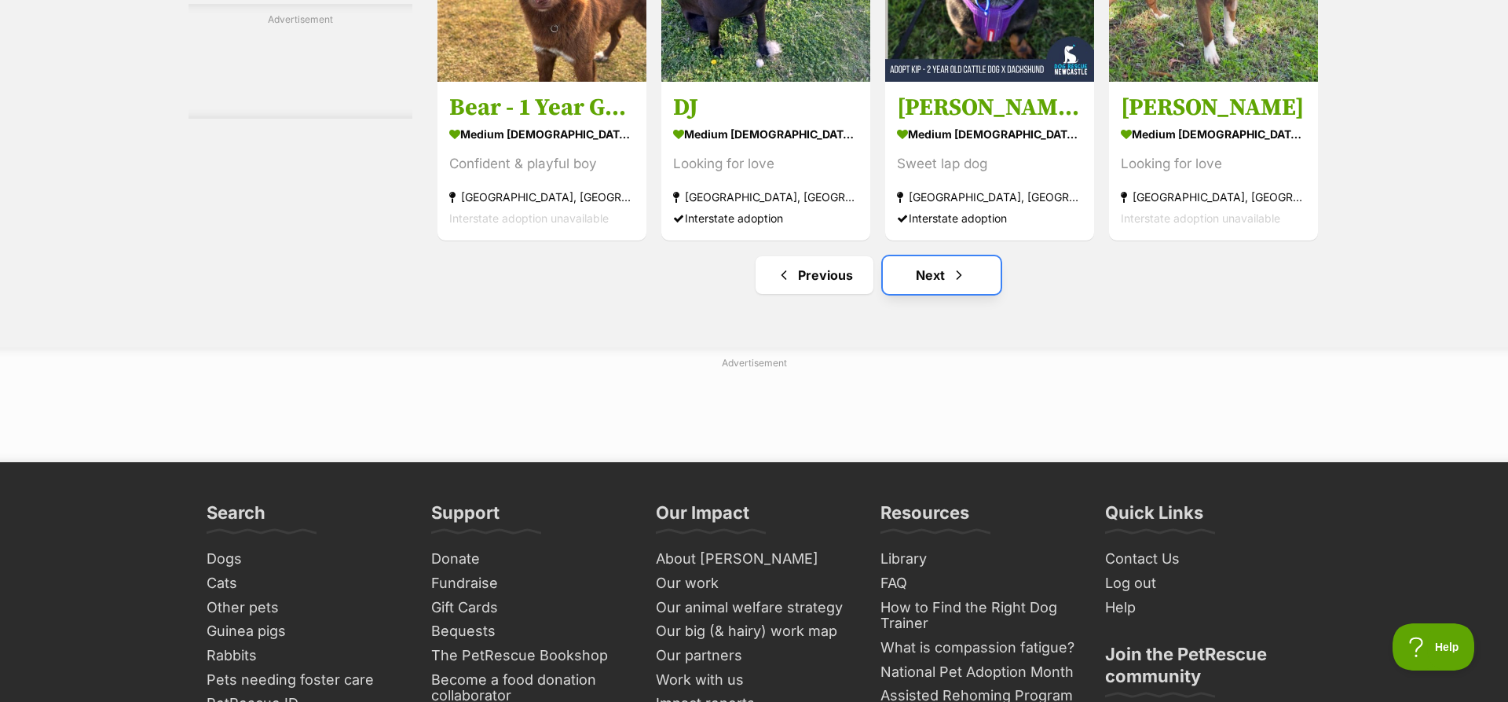
click at [936, 288] on link "Next" at bounding box center [942, 275] width 118 height 38
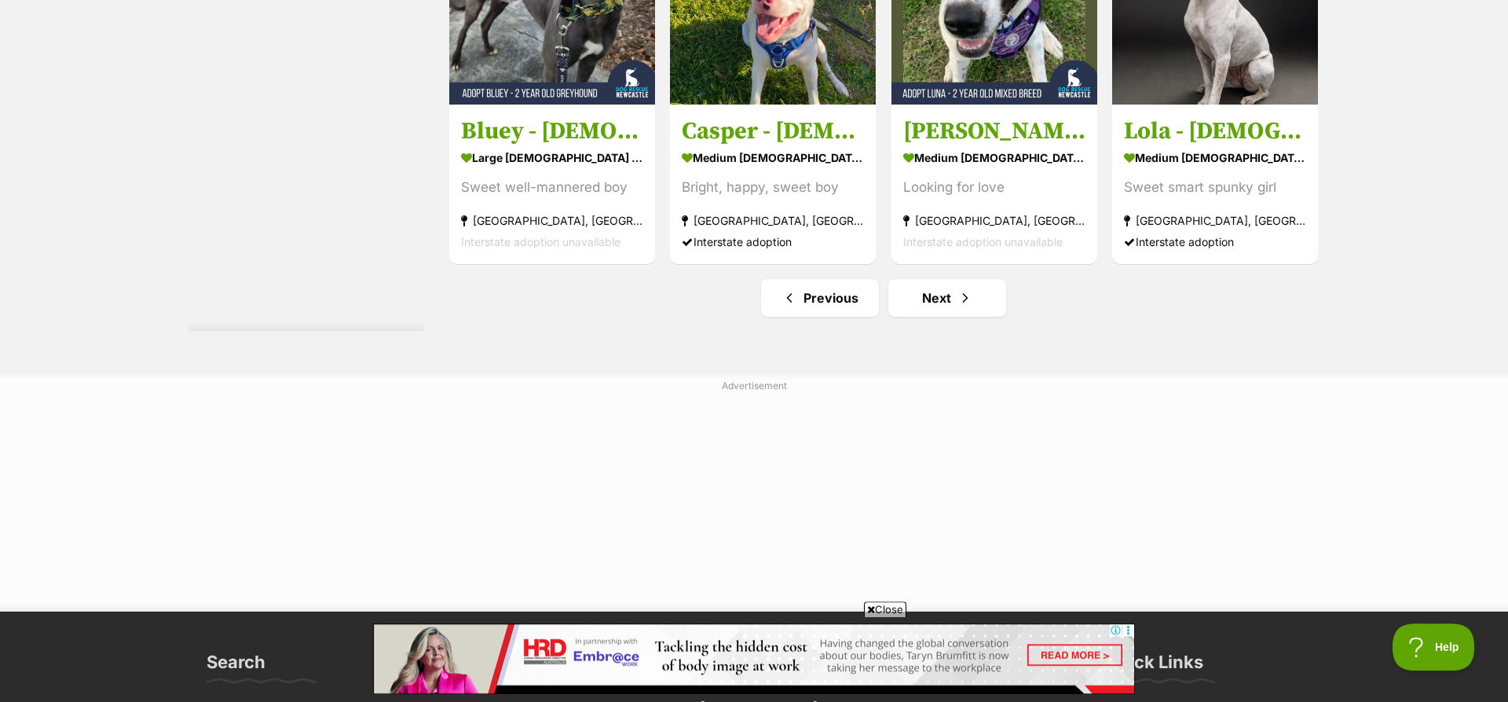
scroll to position [8093, 0]
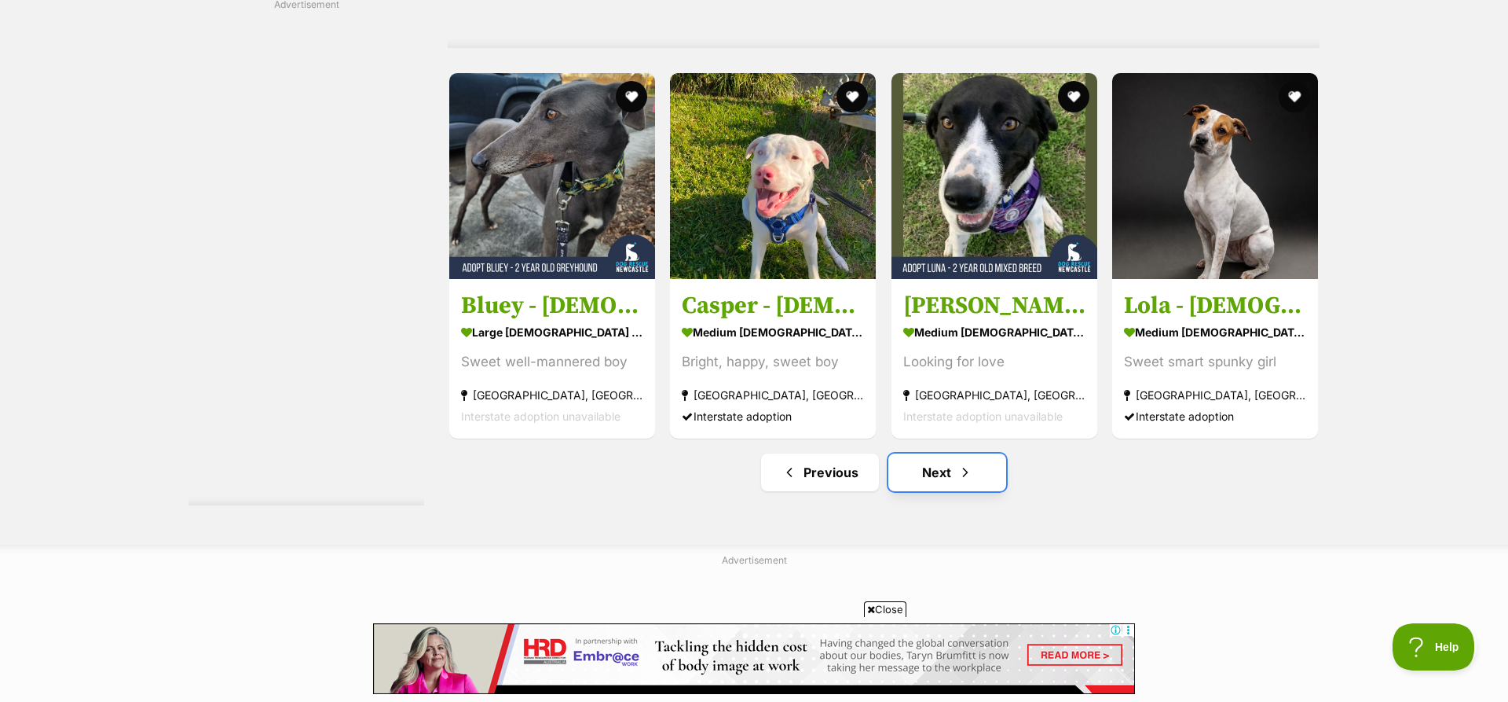
click at [929, 477] on link "Next" at bounding box center [948, 472] width 118 height 38
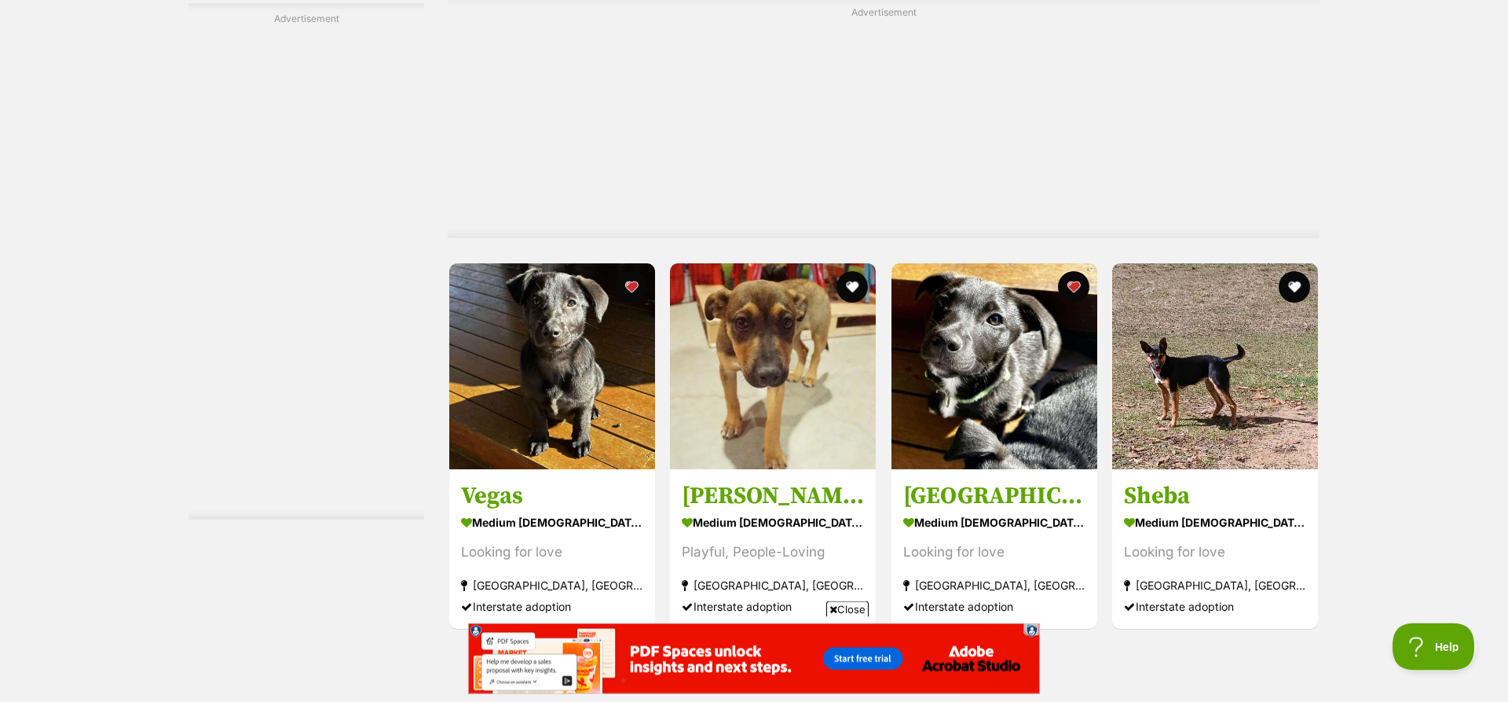
scroll to position [8098, 0]
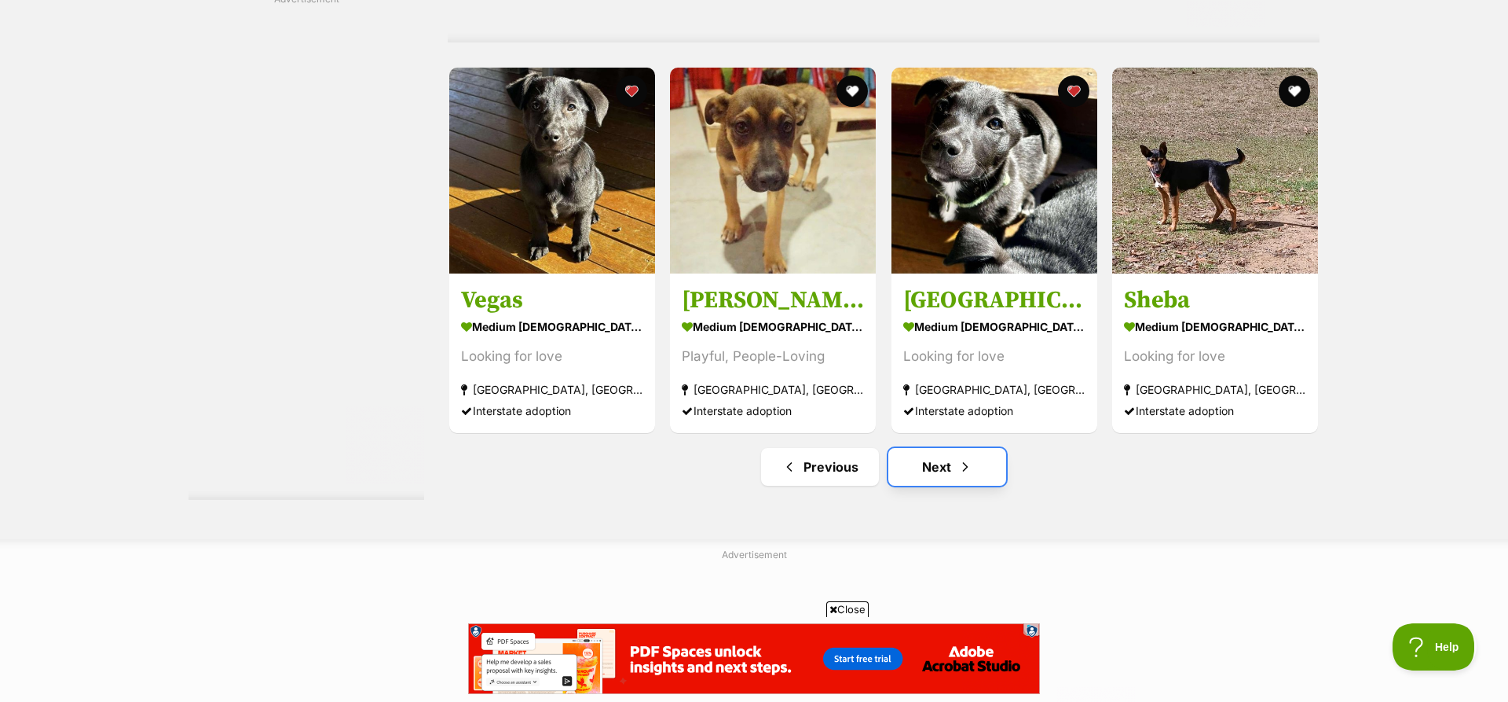
click at [944, 471] on link "Next" at bounding box center [948, 467] width 118 height 38
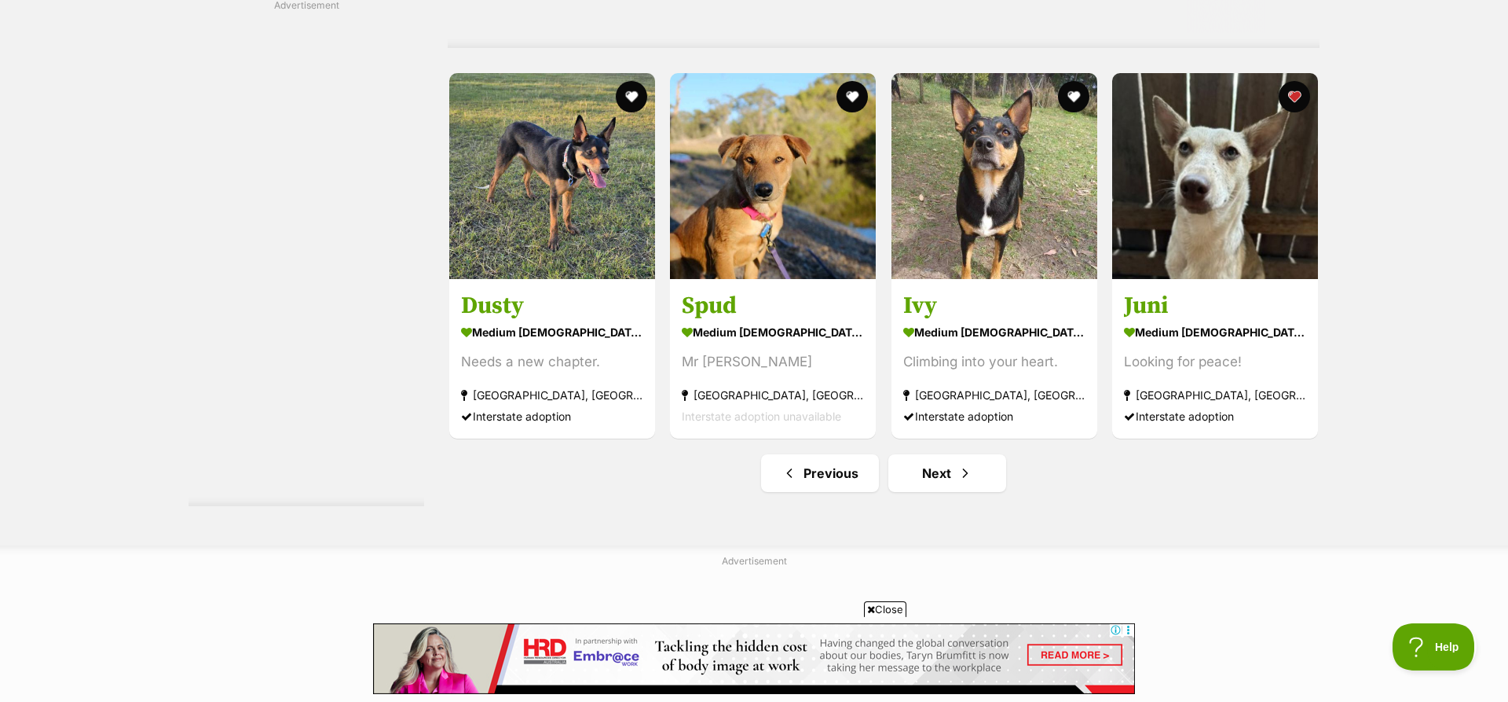
scroll to position [8341, 0]
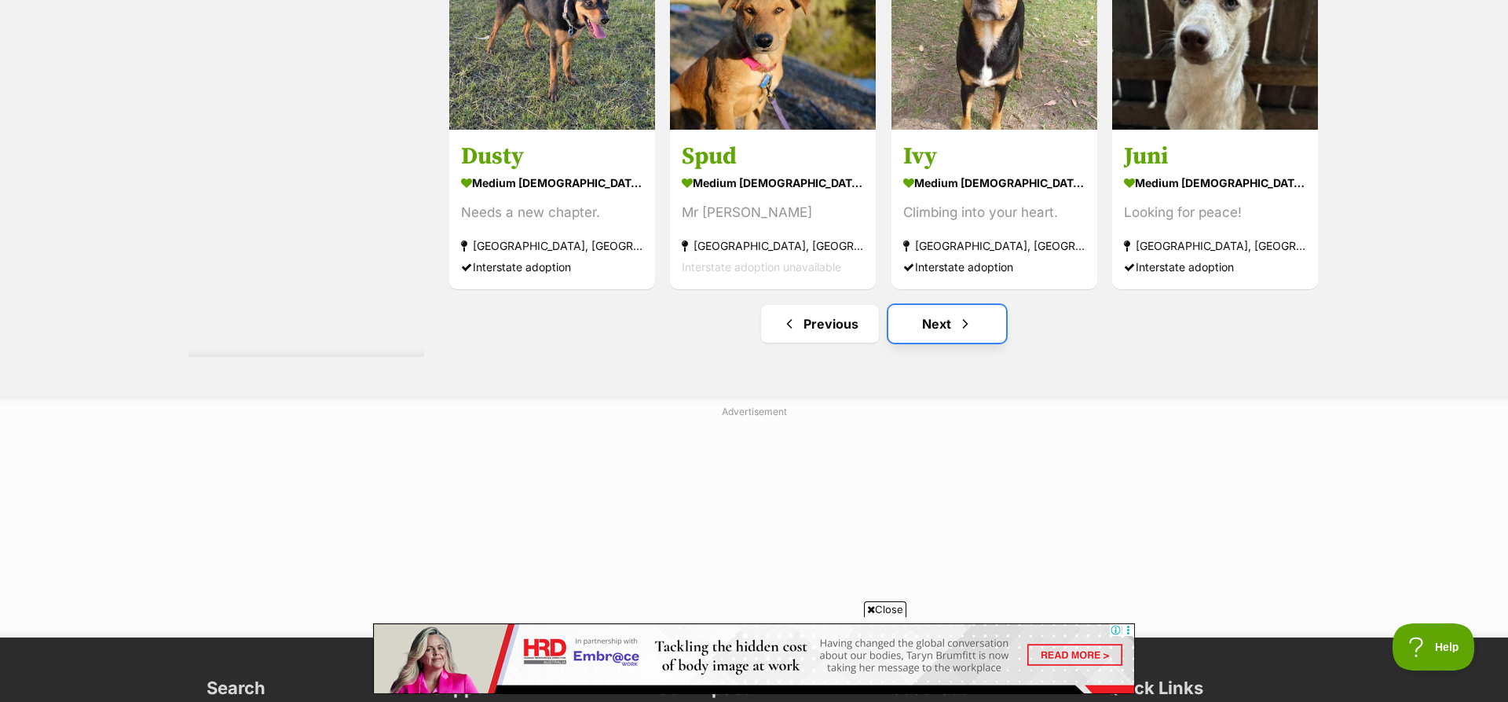
click at [939, 326] on link "Next" at bounding box center [948, 324] width 118 height 38
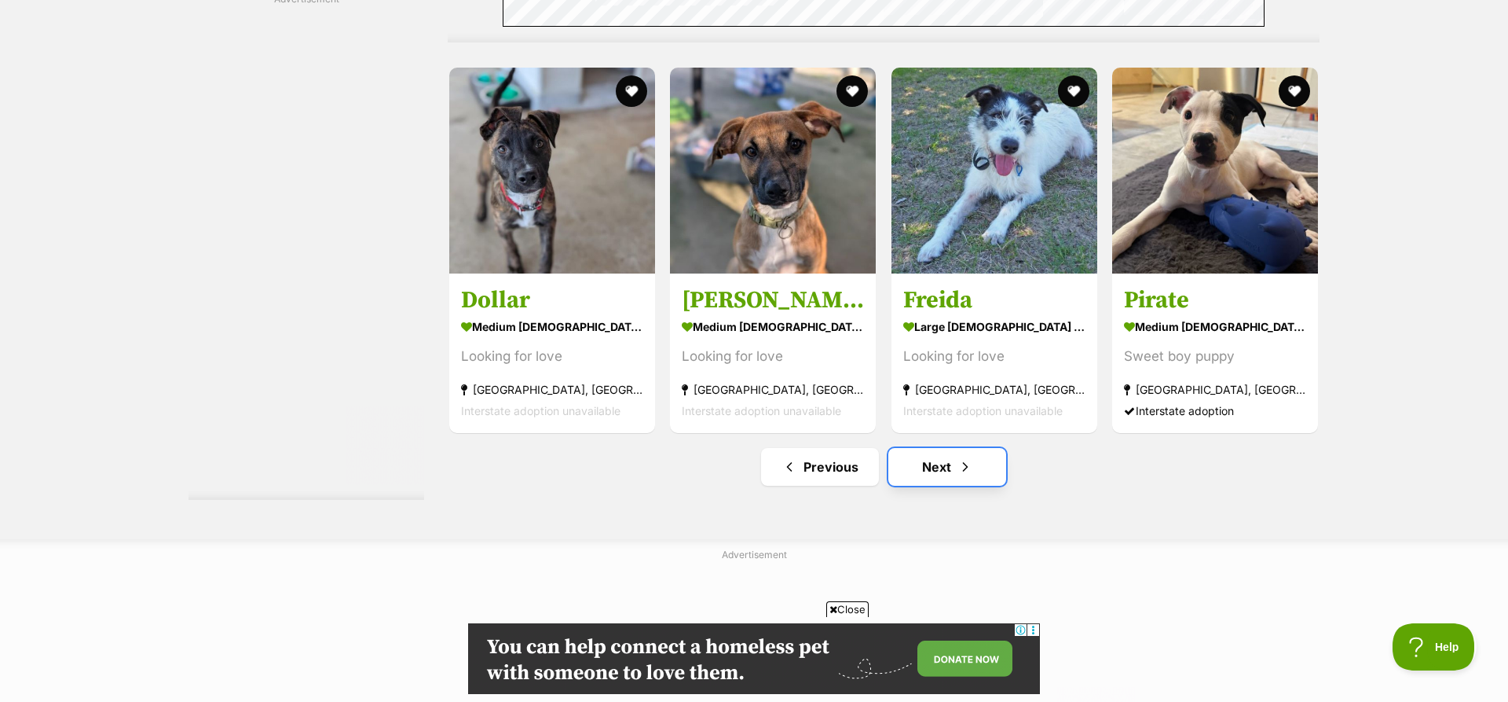
click at [949, 460] on link "Next" at bounding box center [948, 467] width 118 height 38
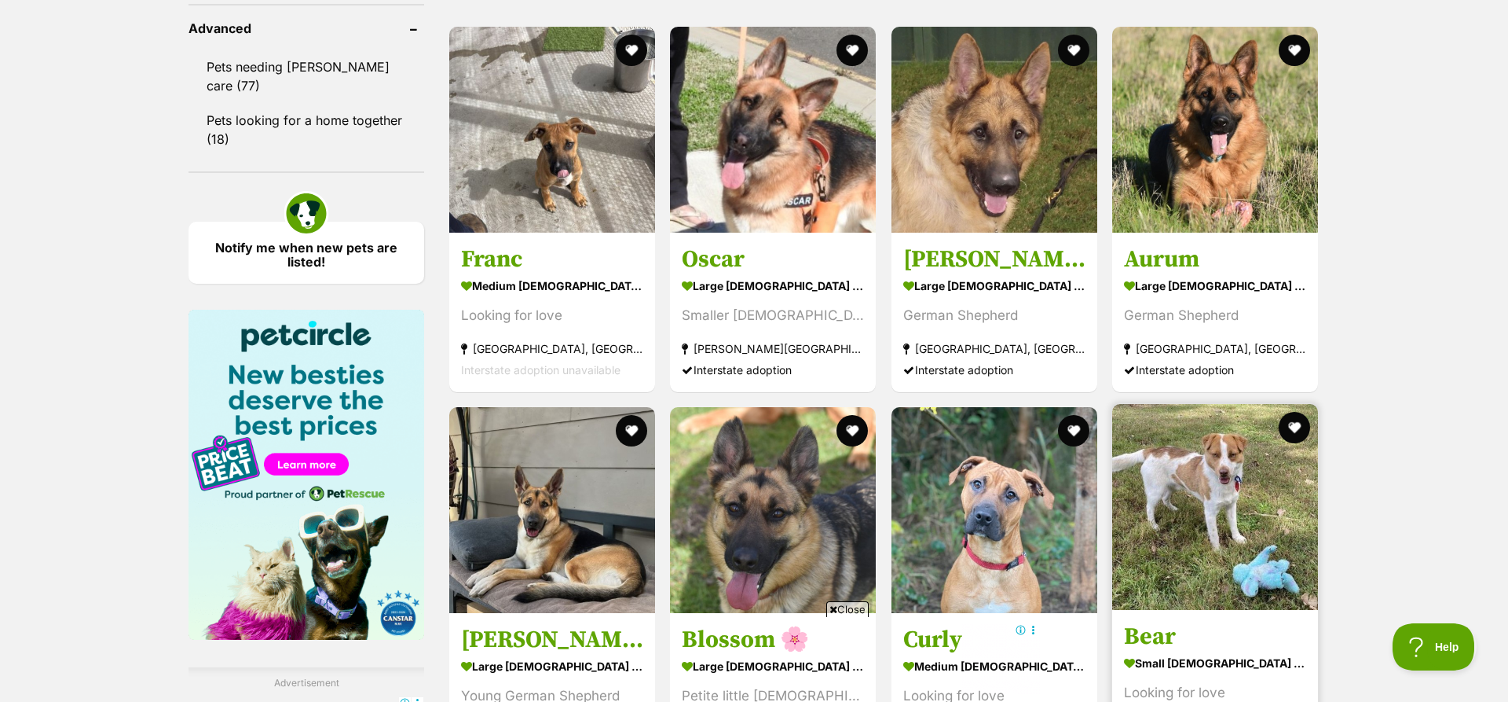
click at [1208, 494] on img at bounding box center [1215, 507] width 206 height 206
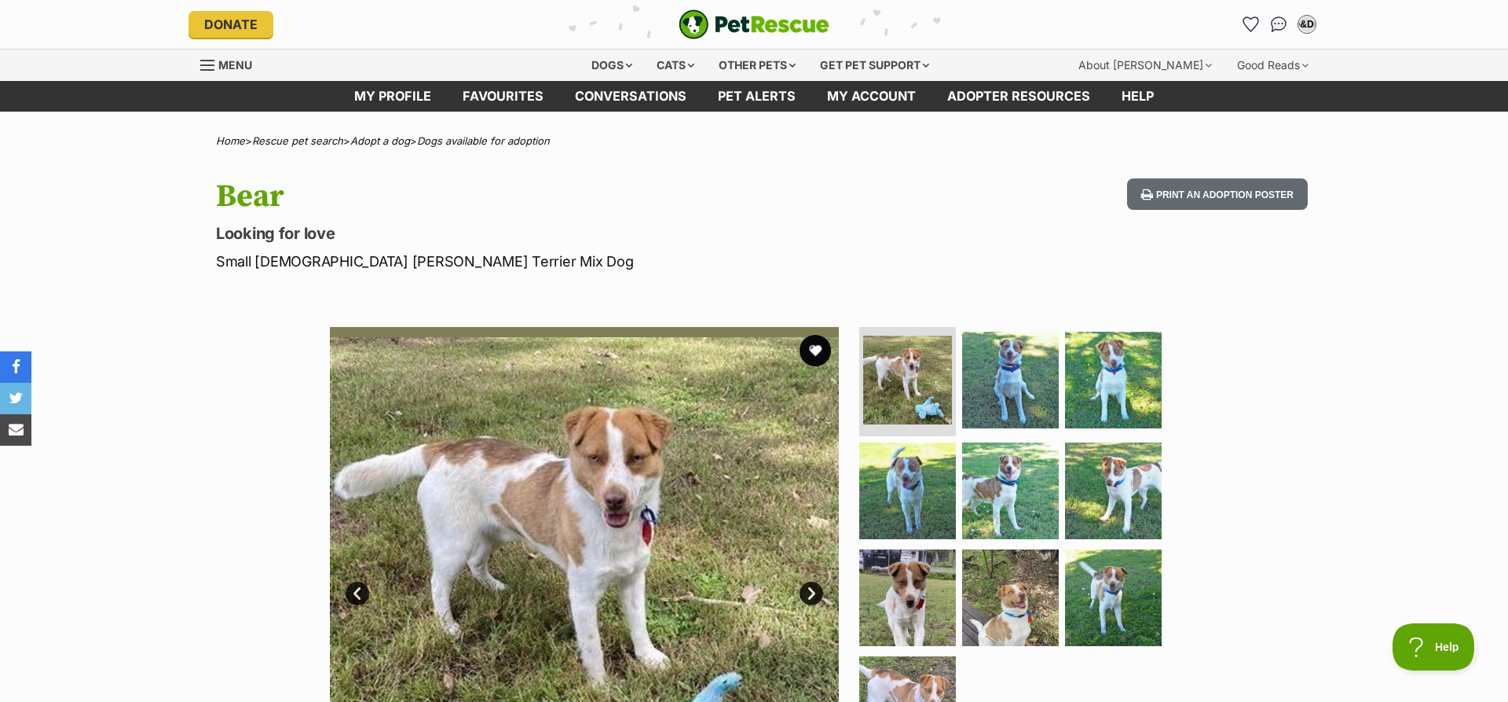
click at [812, 594] on link "Next" at bounding box center [812, 593] width 24 height 24
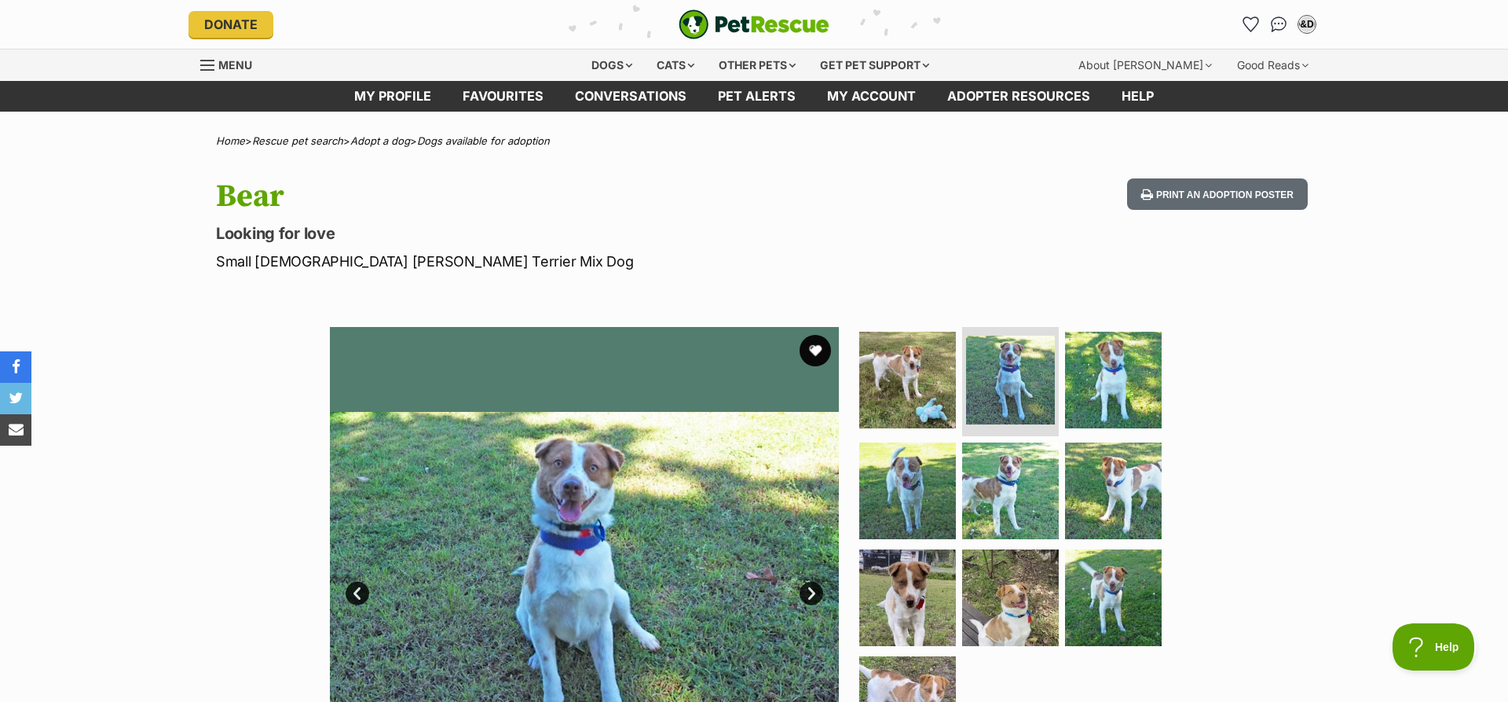
click at [812, 594] on link "Next" at bounding box center [812, 593] width 24 height 24
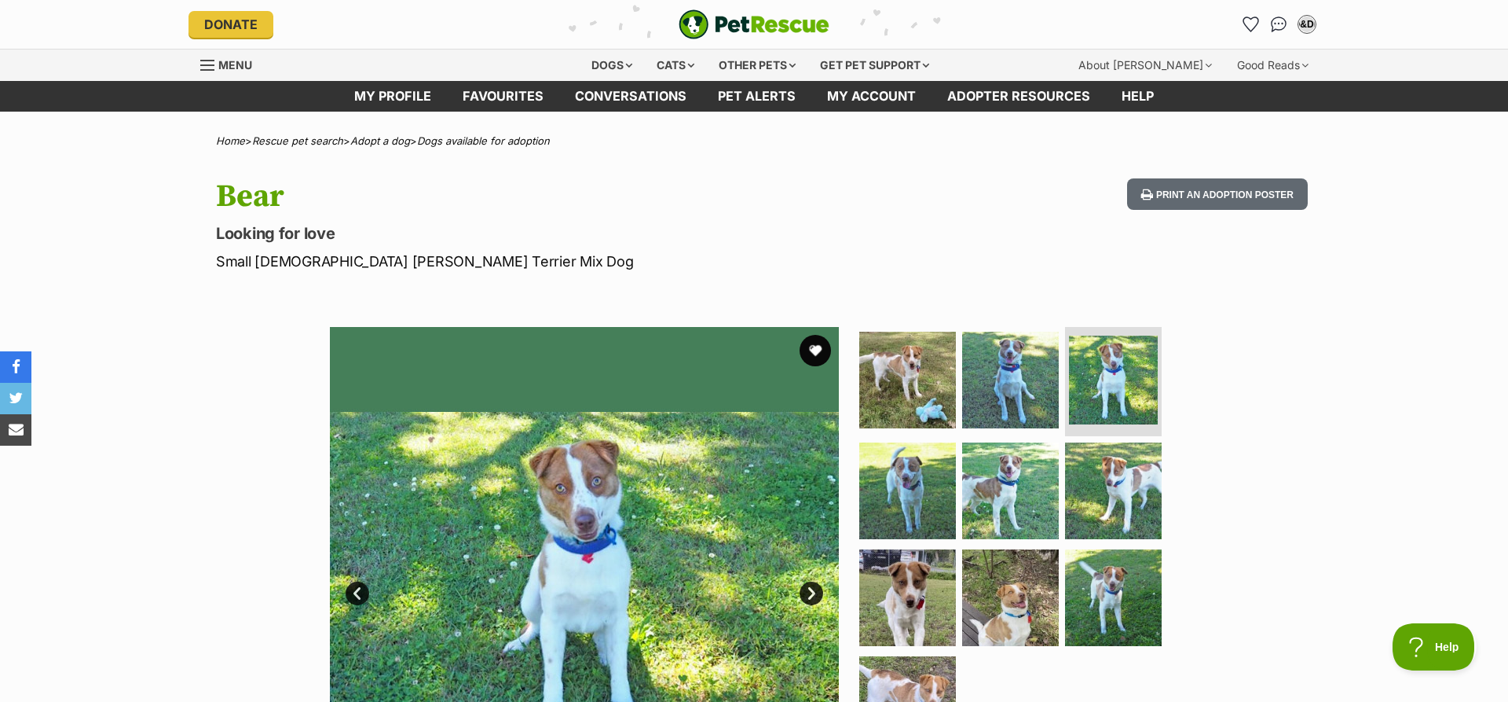
click at [812, 594] on link "Next" at bounding box center [812, 593] width 24 height 24
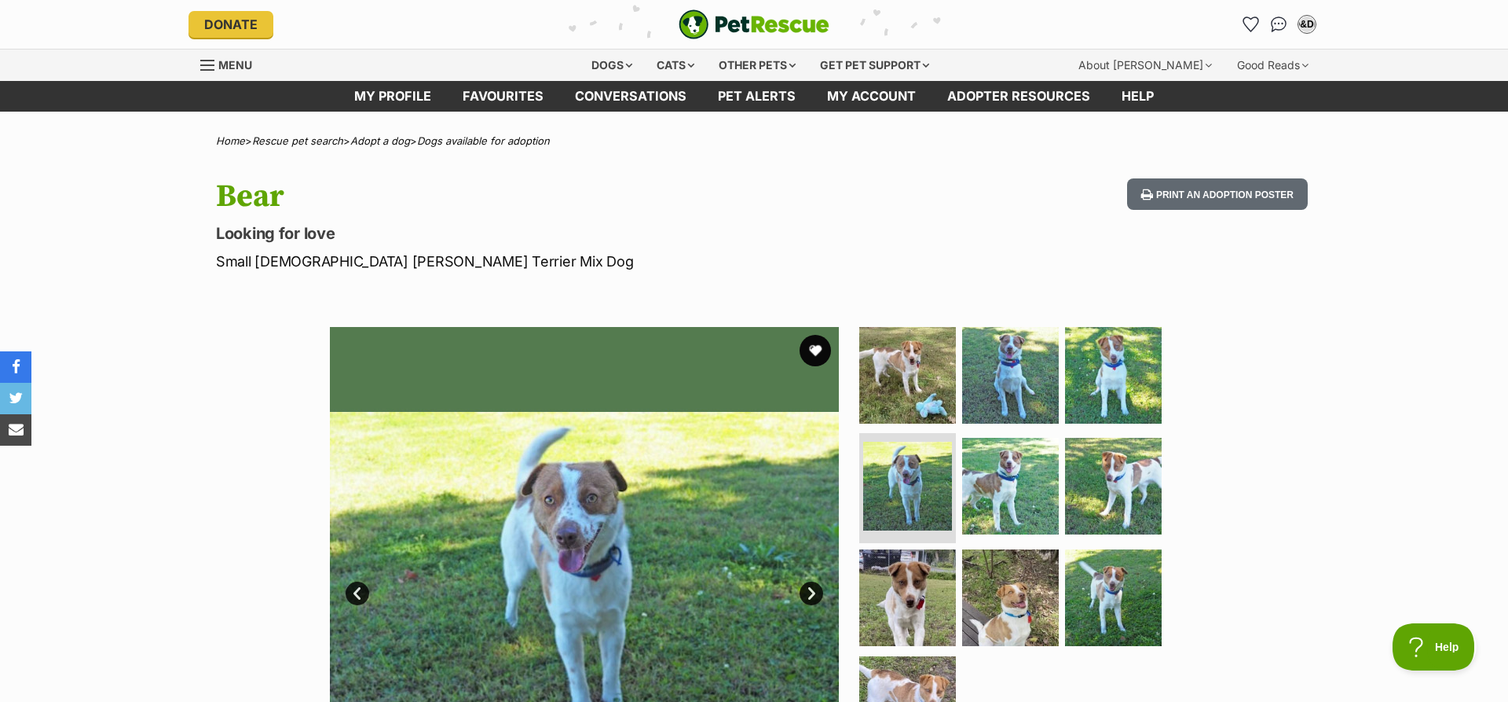
click at [812, 594] on link "Next" at bounding box center [812, 593] width 24 height 24
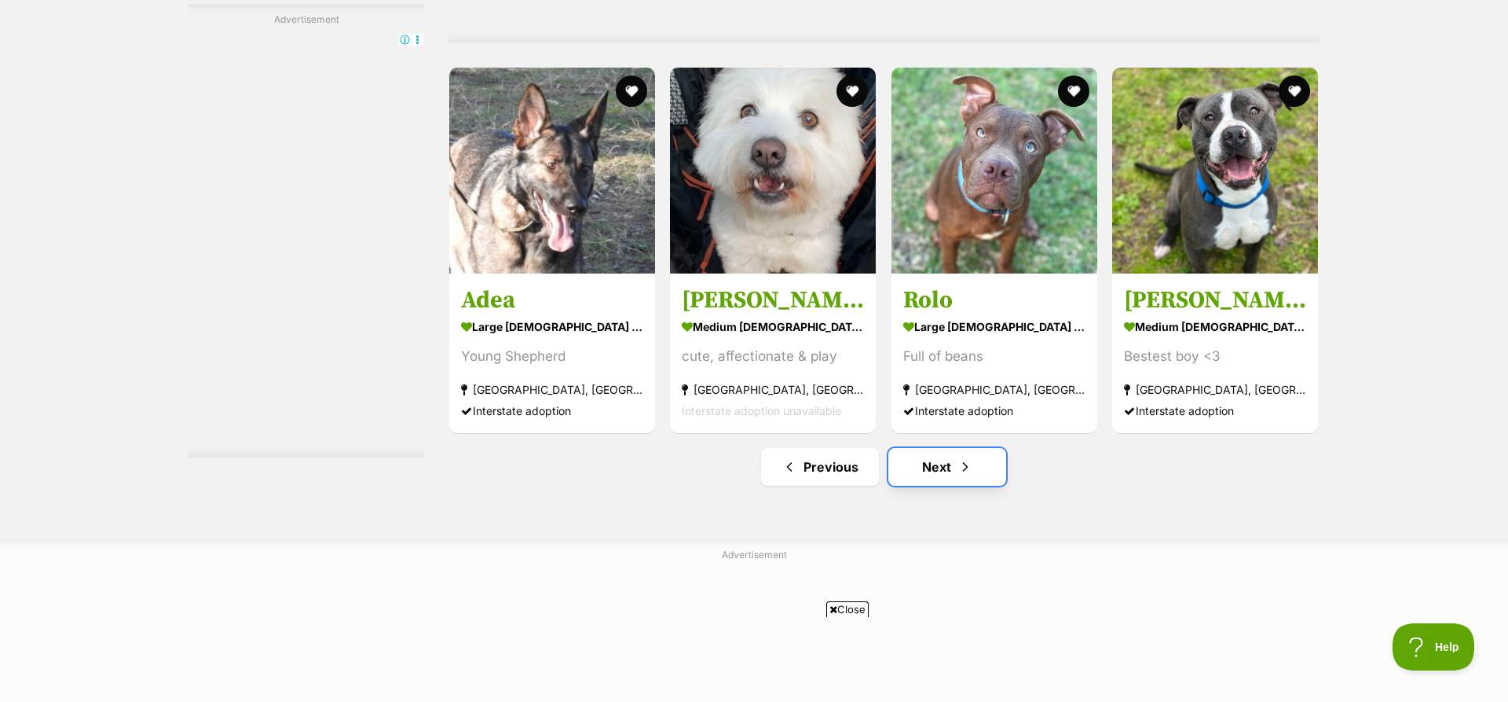
click at [936, 466] on link "Next" at bounding box center [948, 467] width 118 height 38
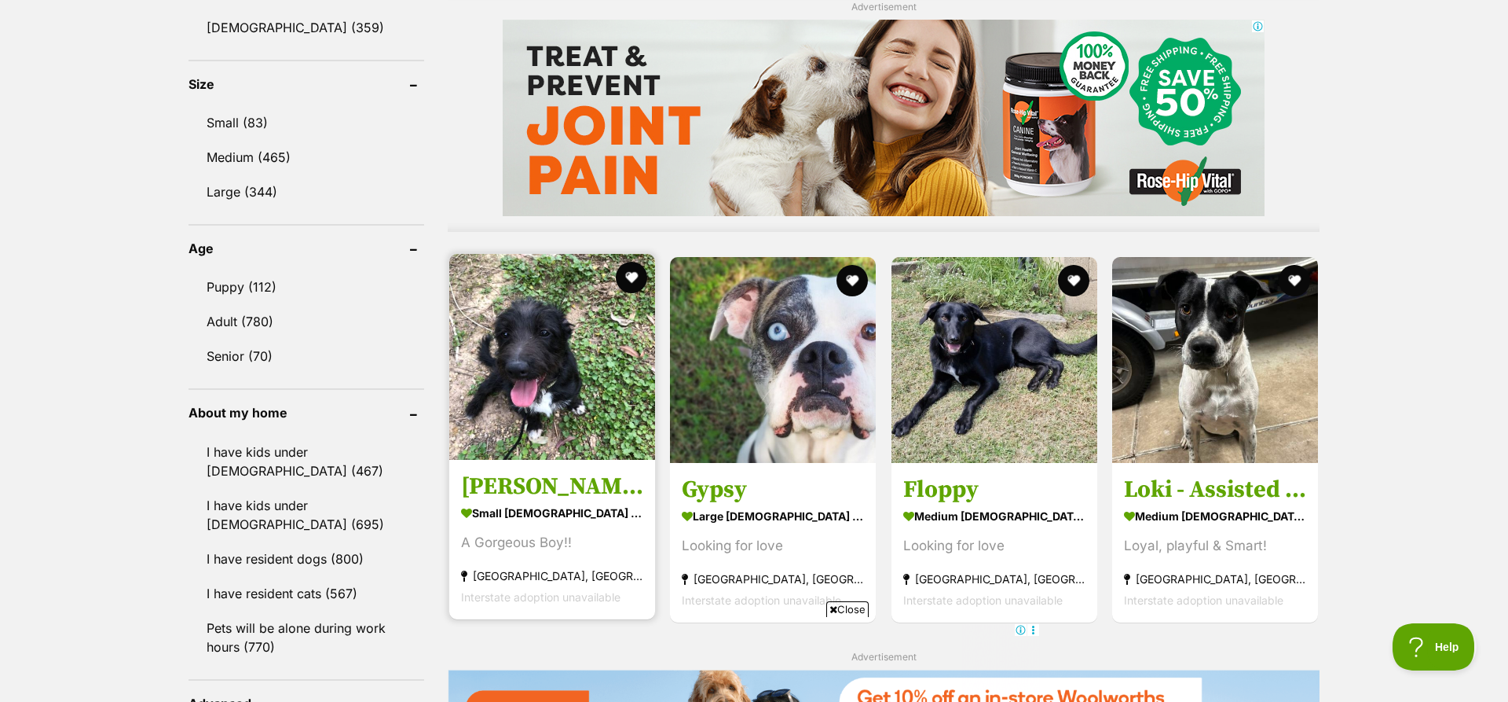
click at [554, 352] on img at bounding box center [552, 357] width 206 height 206
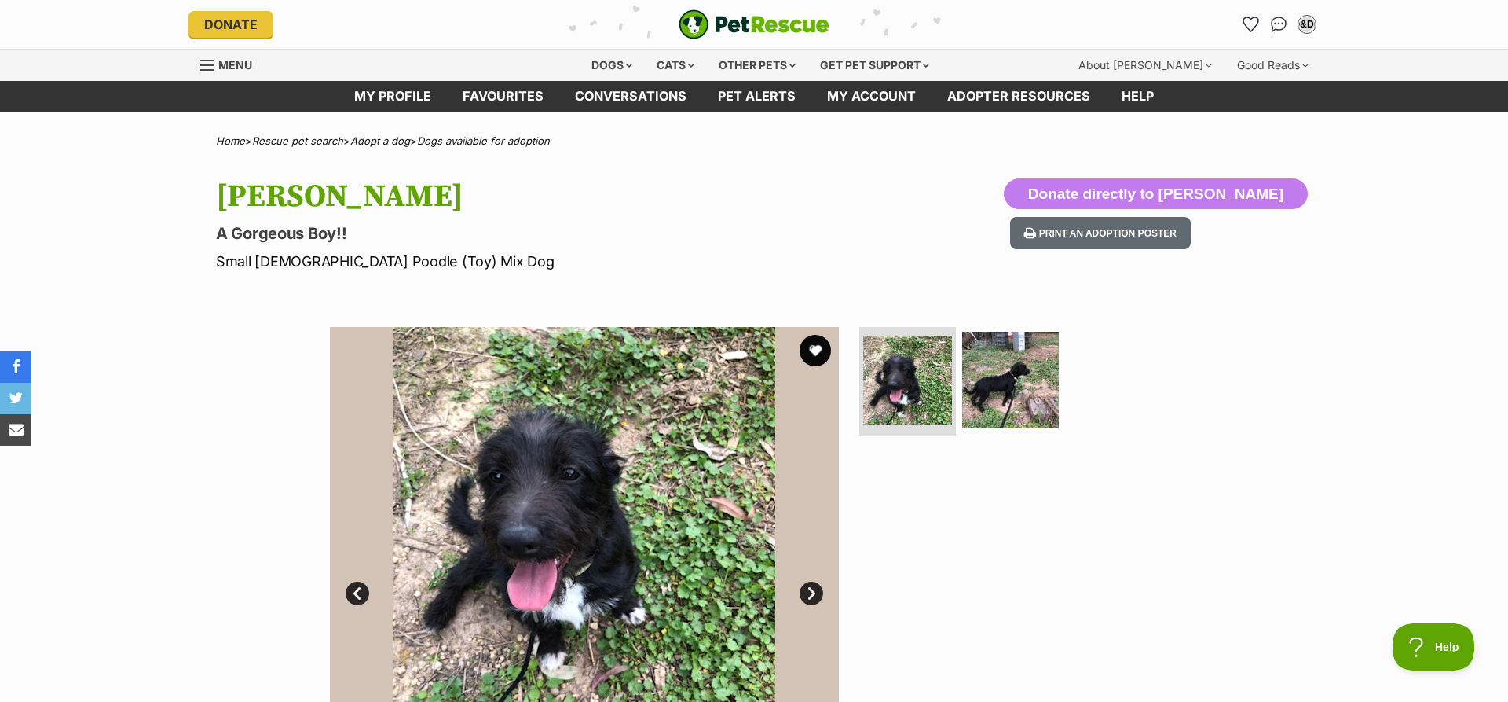
click at [809, 594] on link "Next" at bounding box center [812, 593] width 24 height 24
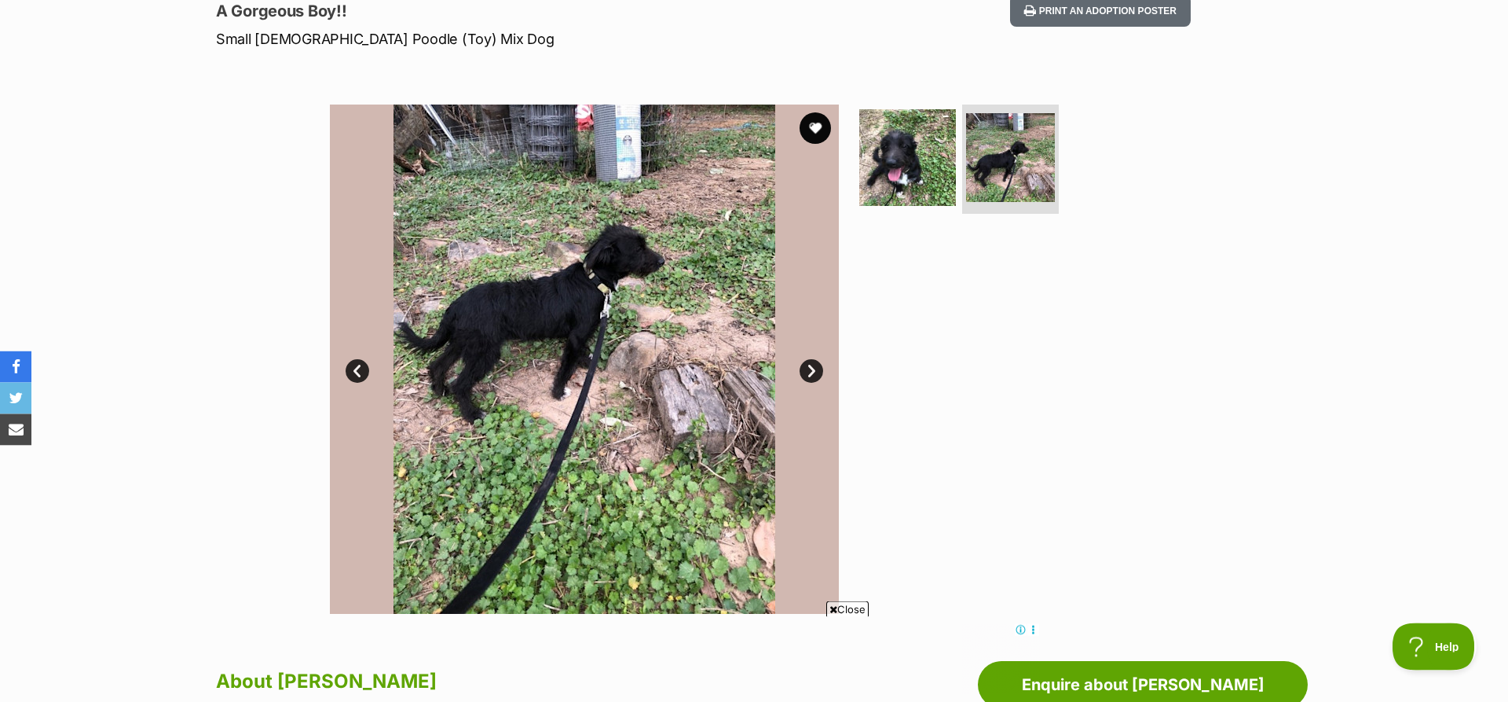
scroll to position [194, 0]
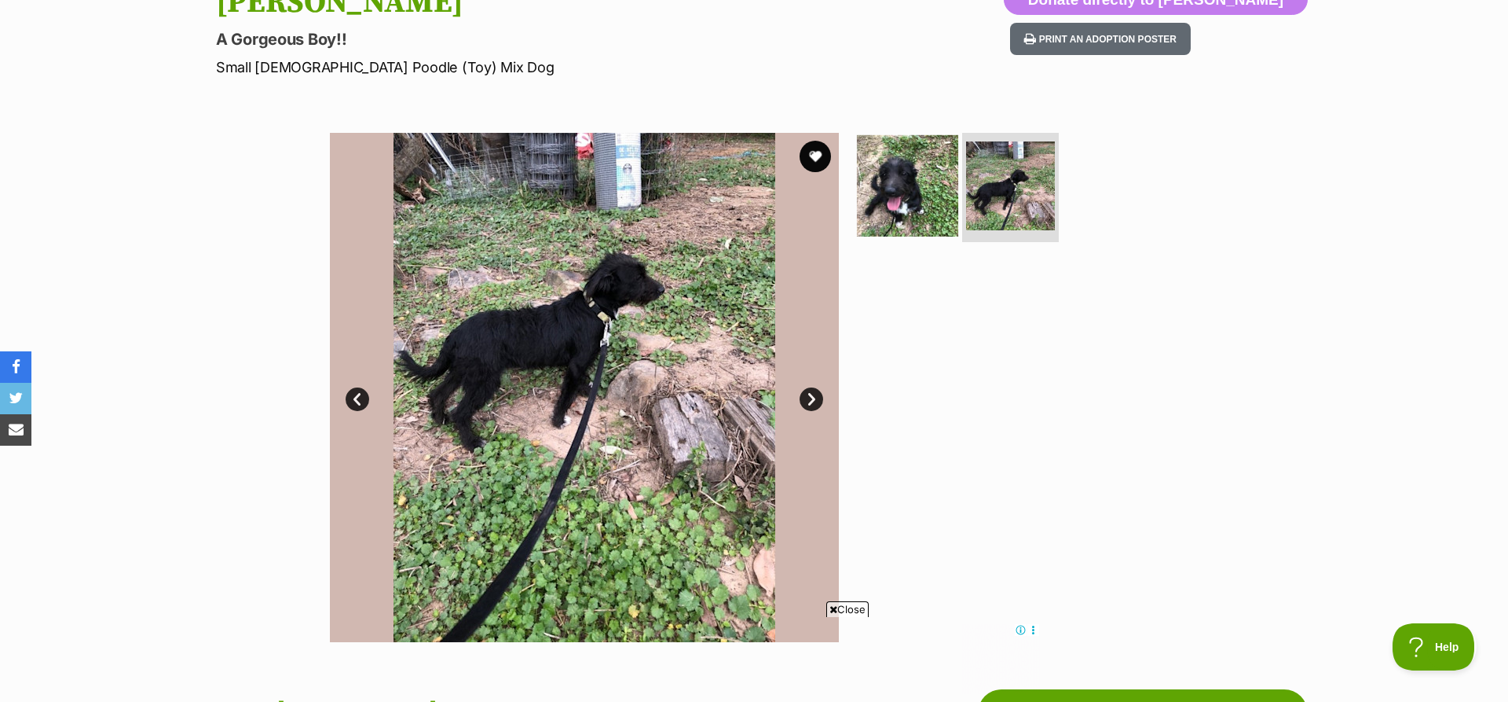
click at [922, 186] on img at bounding box center [907, 184] width 101 height 101
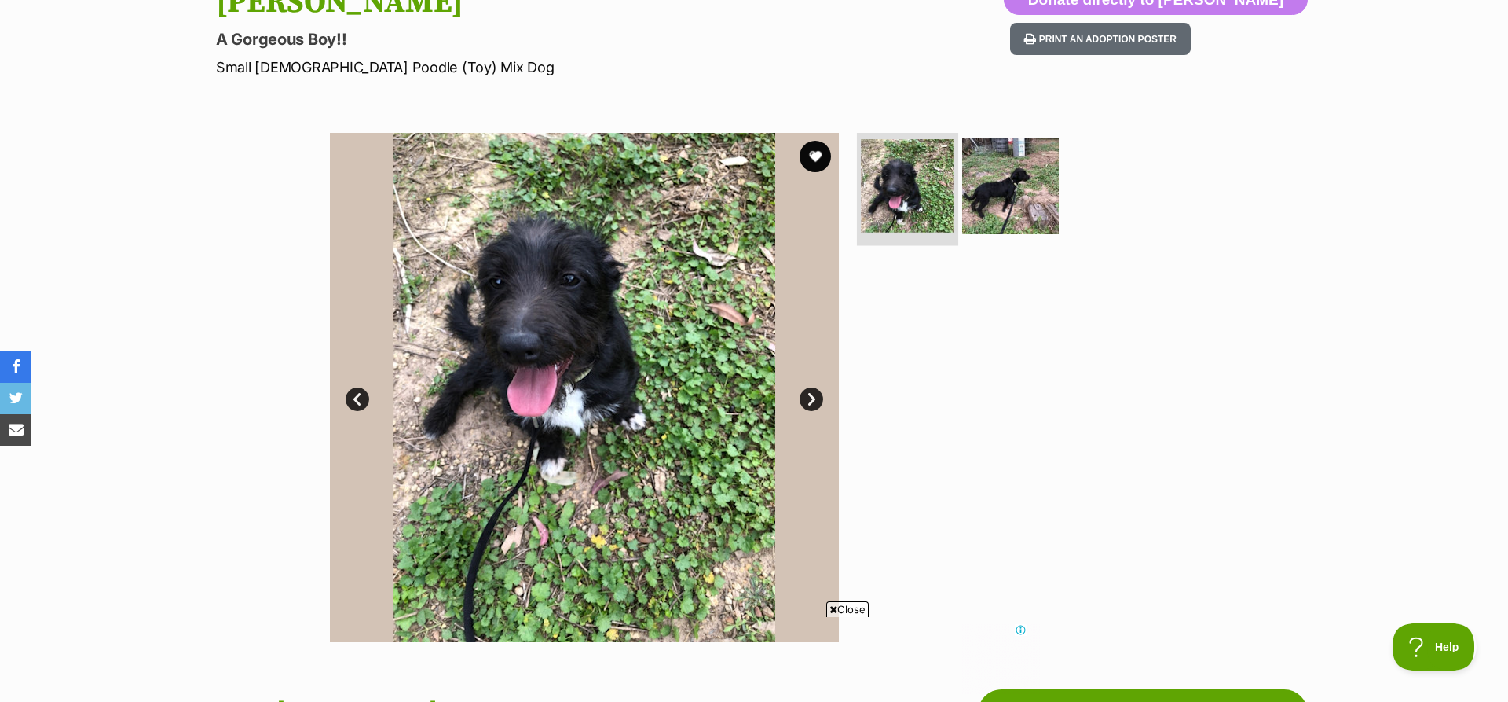
scroll to position [0, 0]
click at [817, 157] on button "favourite" at bounding box center [815, 156] width 35 height 35
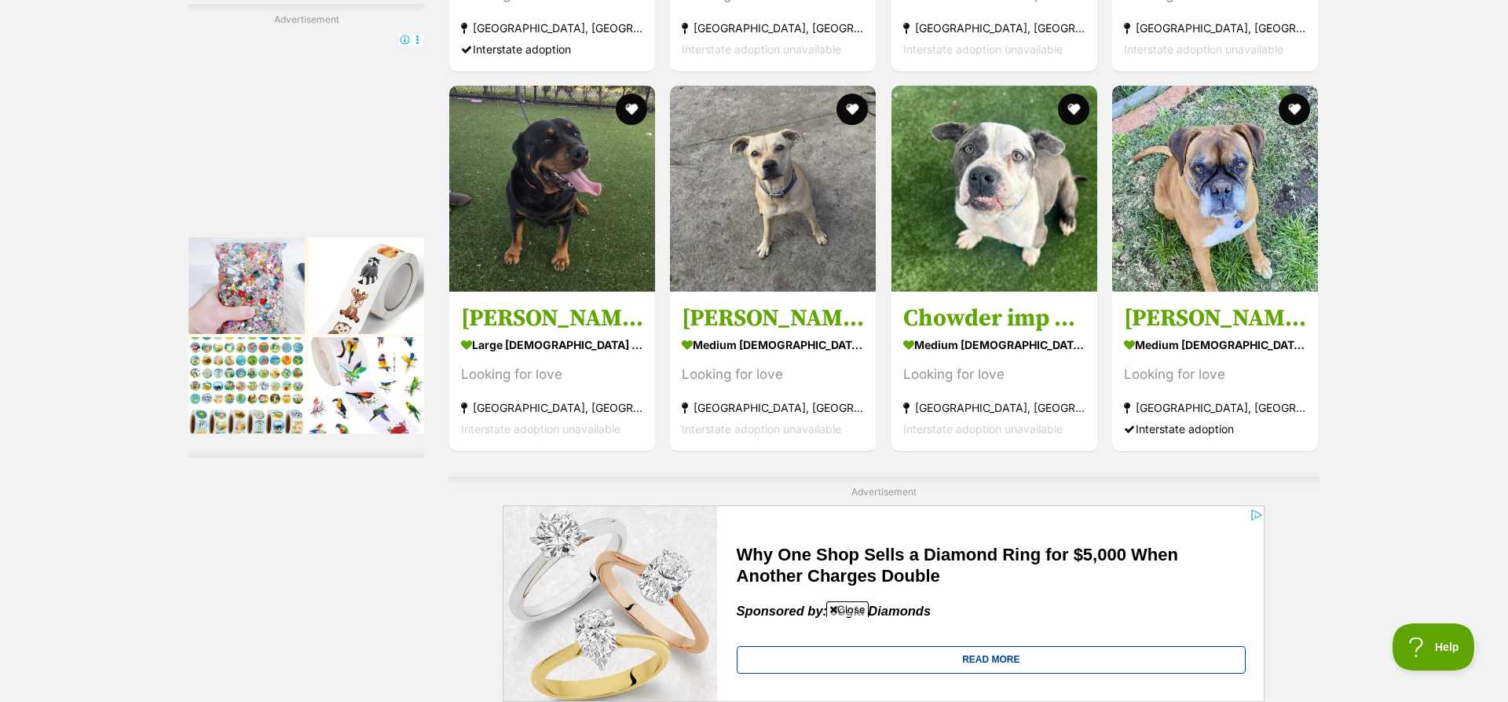
scroll to position [8098, 0]
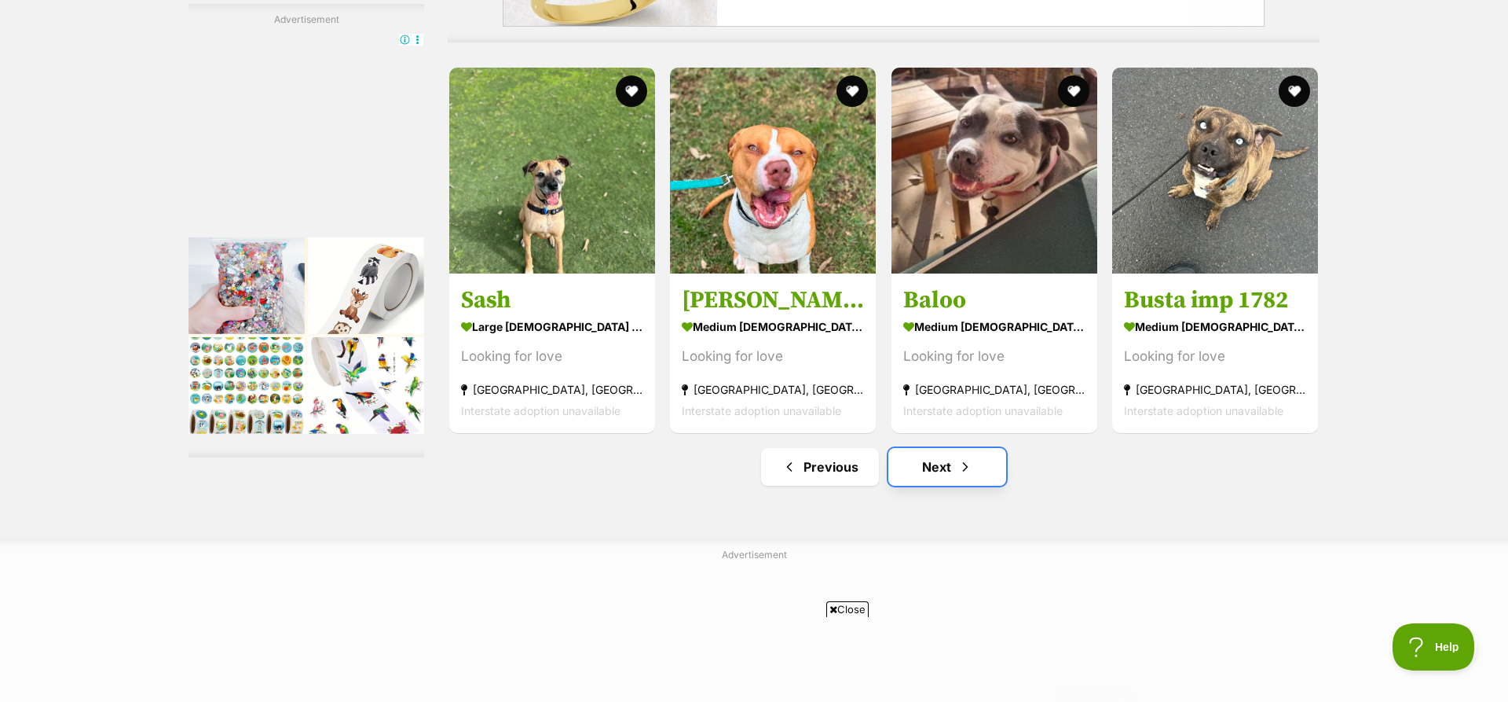
click at [944, 471] on link "Next" at bounding box center [948, 467] width 118 height 38
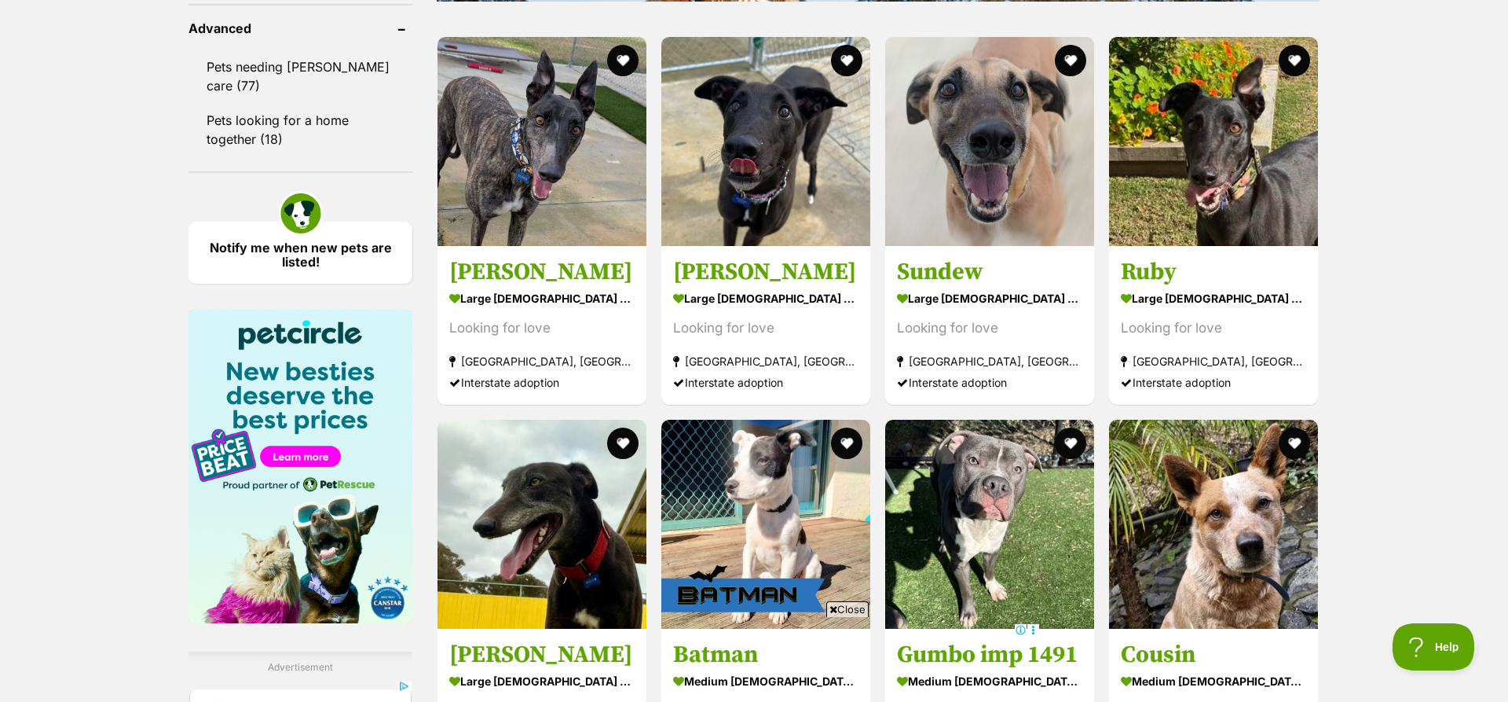
scroll to position [2699, 0]
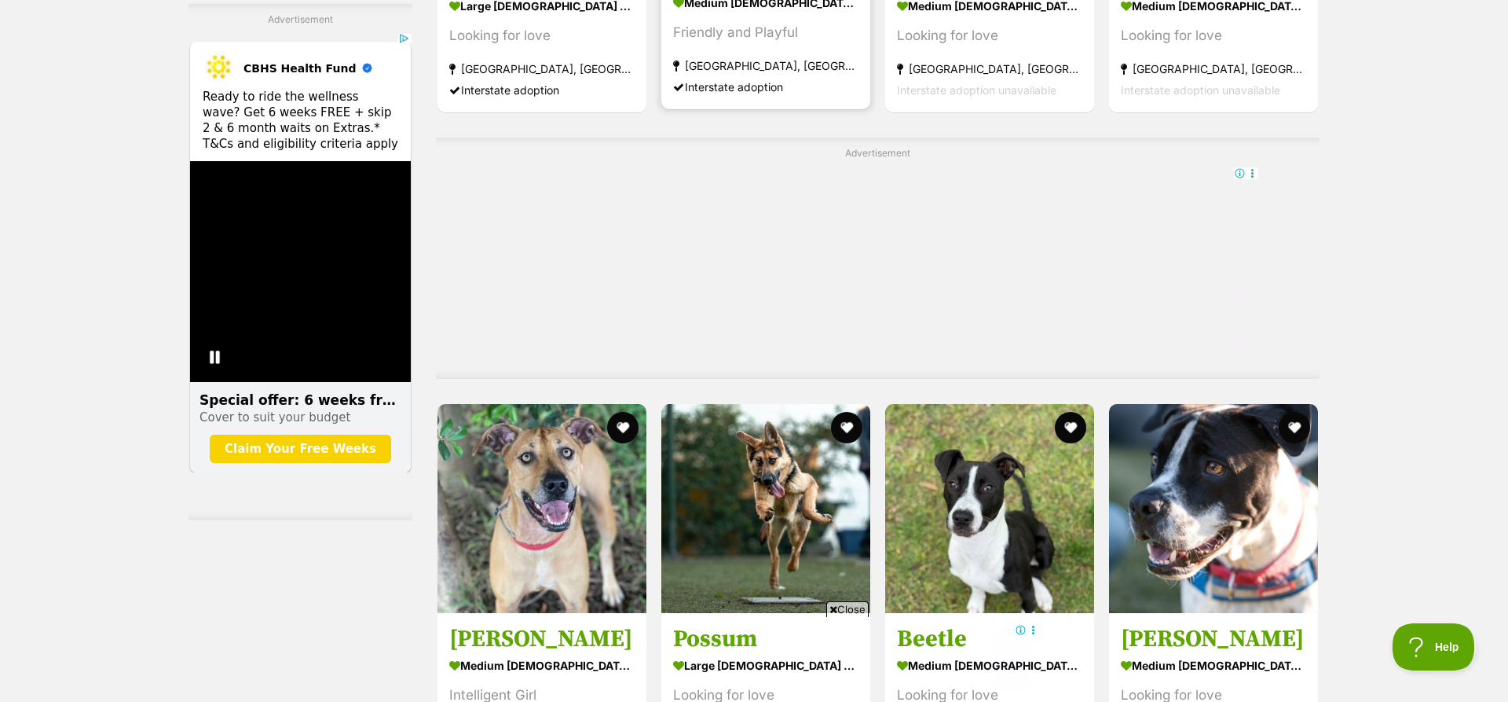
click at [770, 34] on div "Friendly and Playful" at bounding box center [765, 32] width 185 height 21
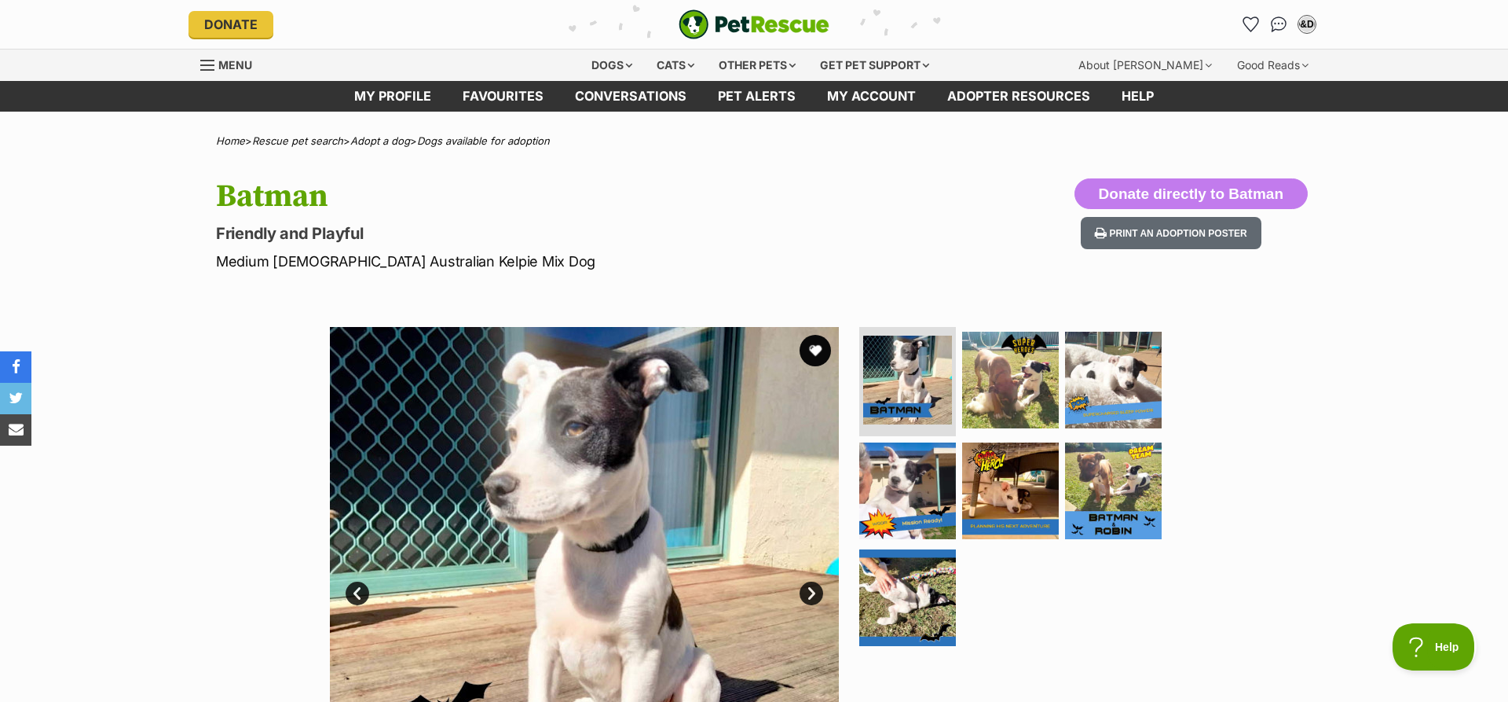
click at [812, 588] on link "Next" at bounding box center [812, 593] width 24 height 24
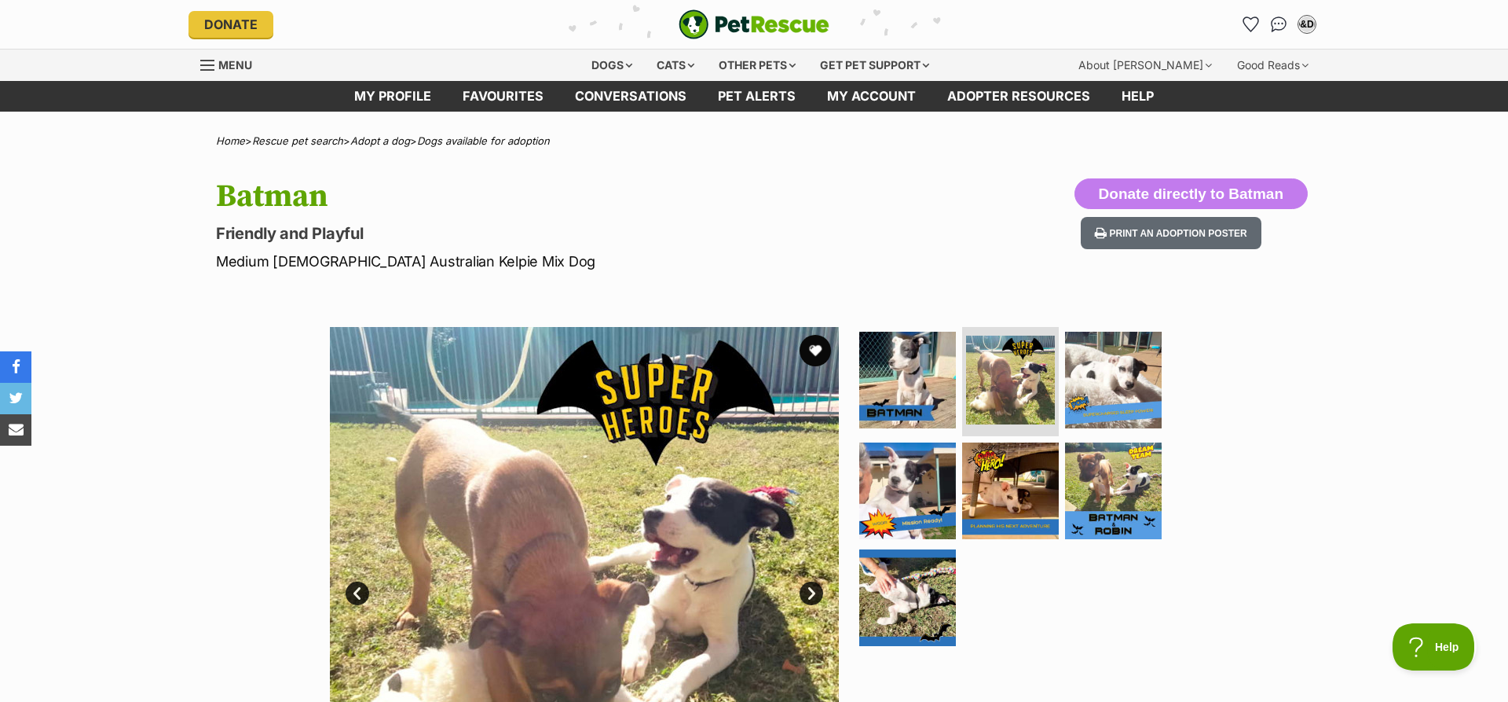
click at [812, 588] on link "Next" at bounding box center [812, 593] width 24 height 24
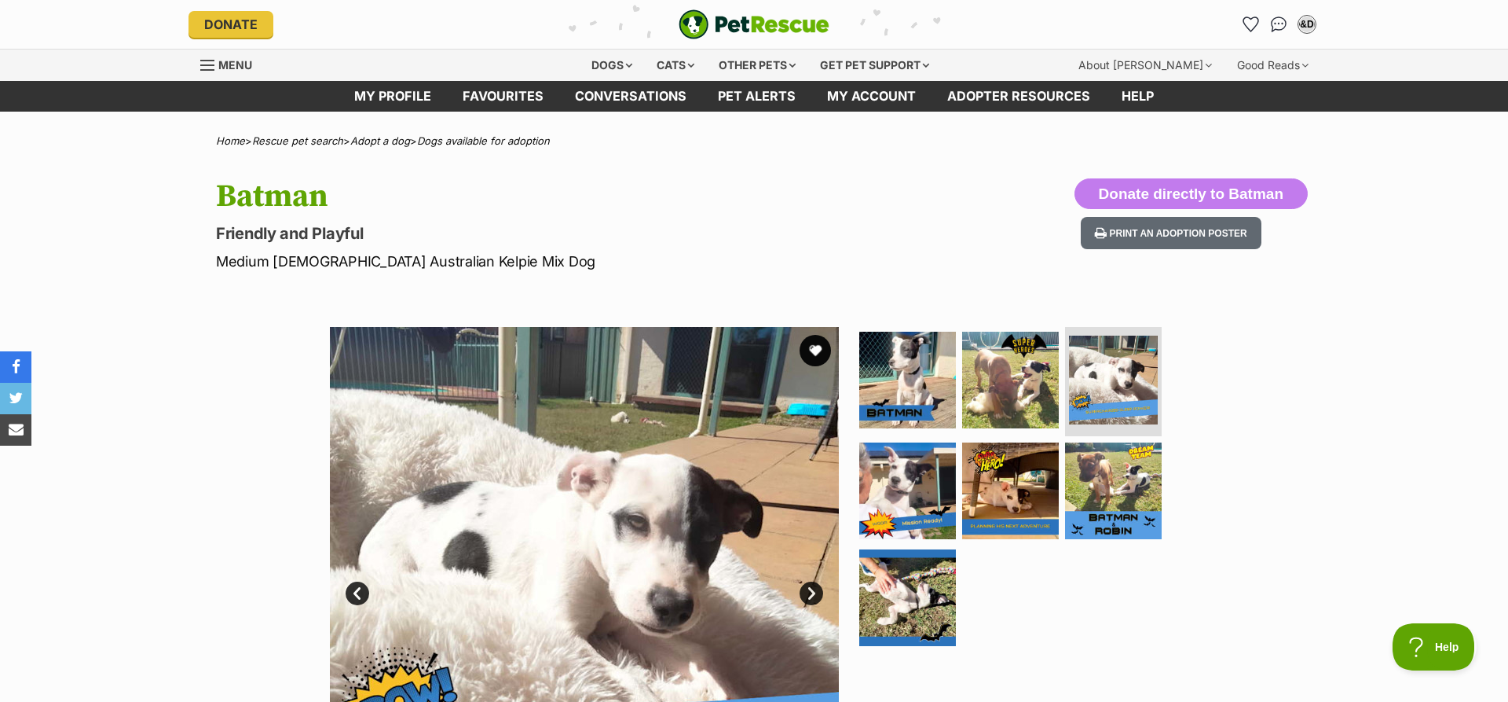
click at [812, 588] on link "Next" at bounding box center [812, 593] width 24 height 24
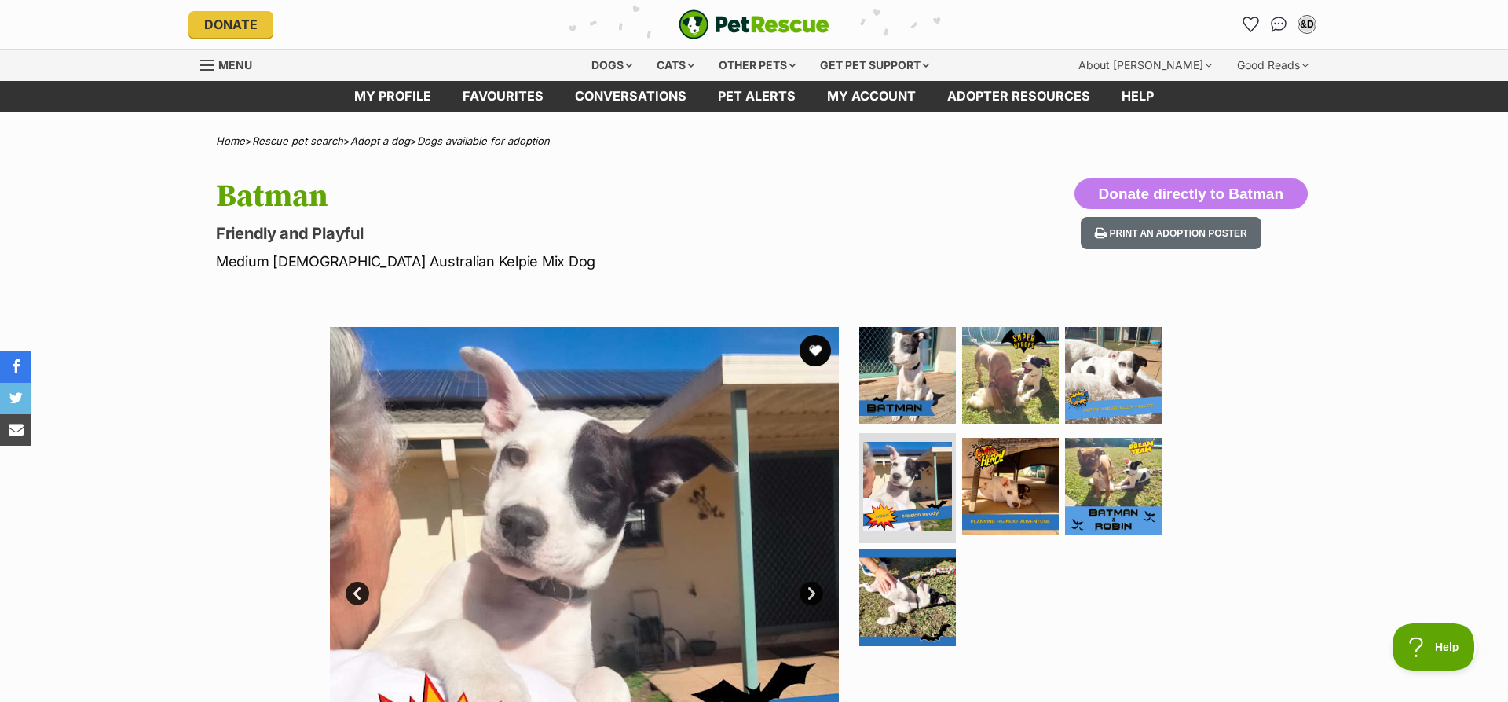
click at [812, 588] on link "Next" at bounding box center [812, 593] width 24 height 24
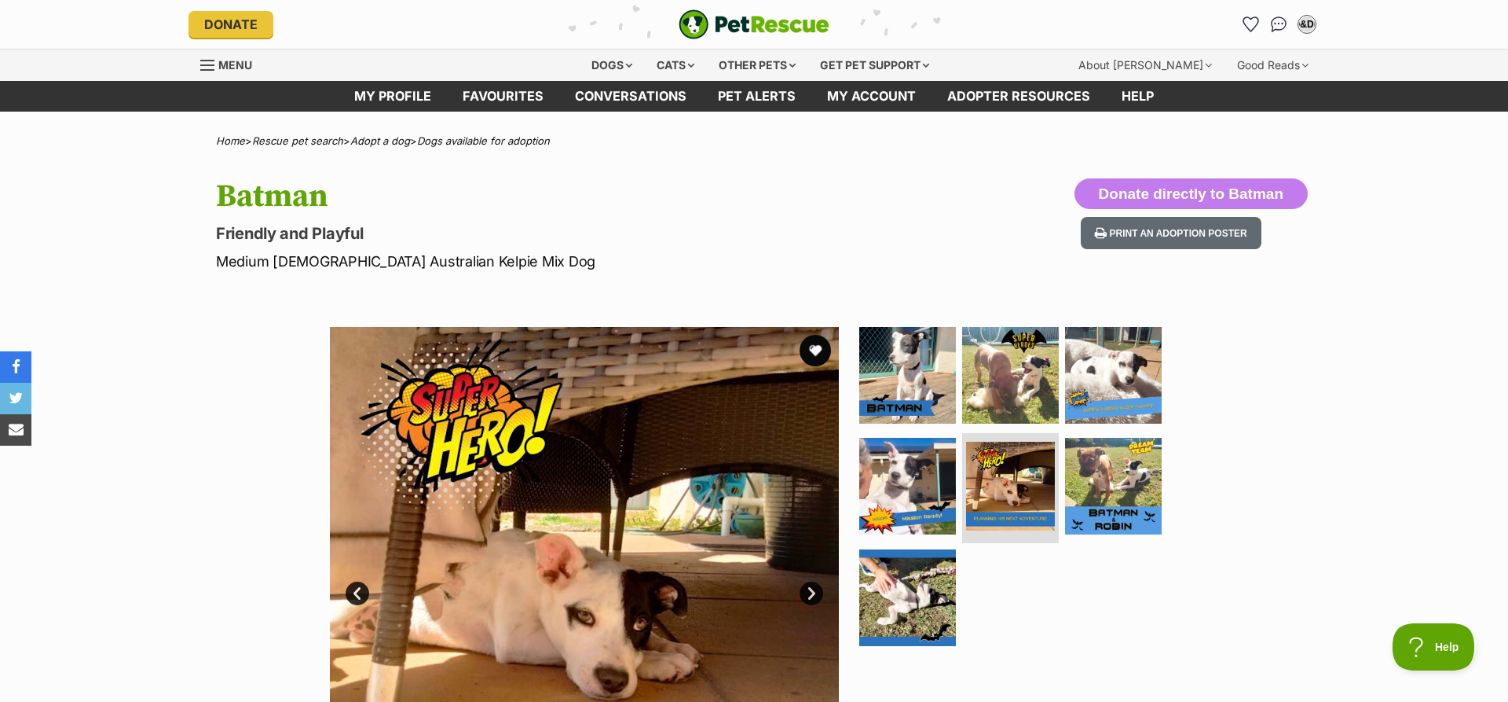
click at [812, 588] on link "Next" at bounding box center [812, 593] width 24 height 24
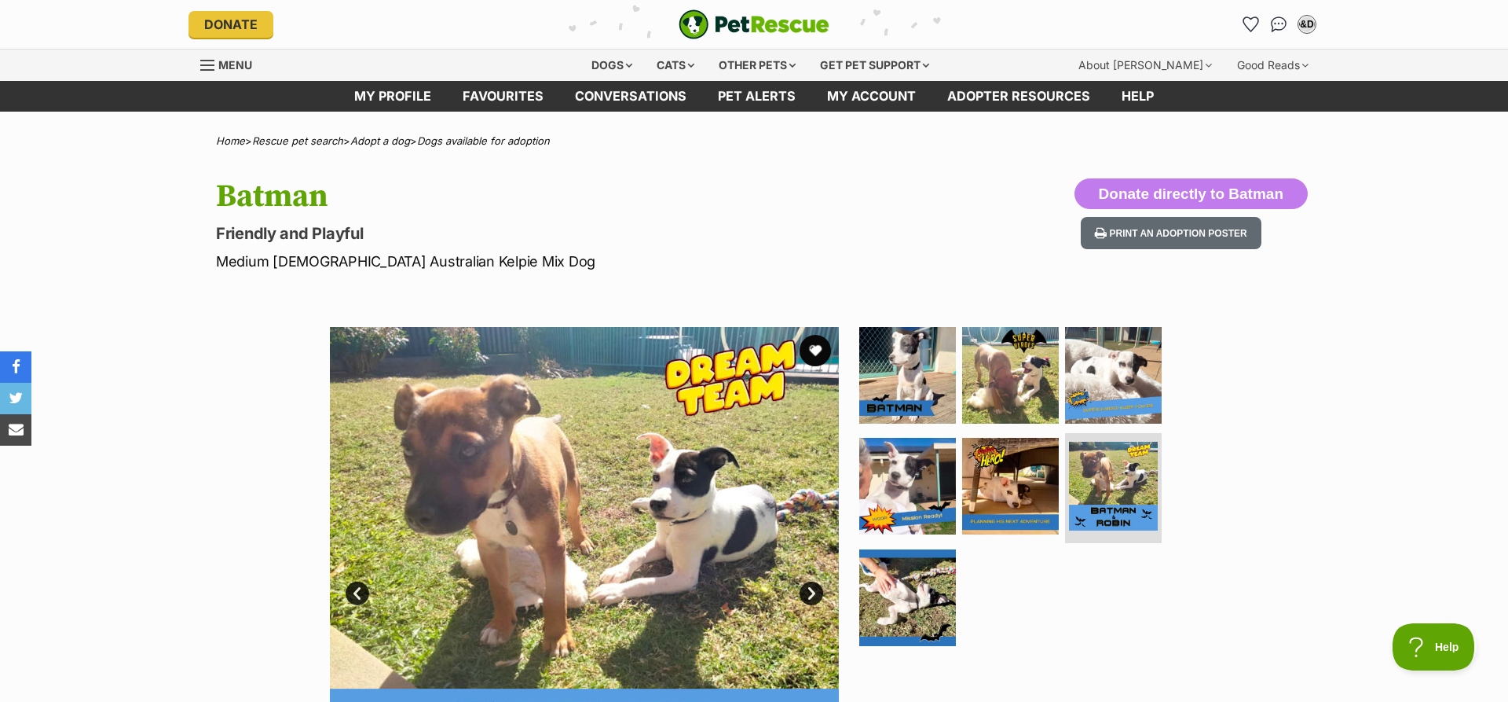
click at [812, 588] on link "Next" at bounding box center [812, 593] width 24 height 24
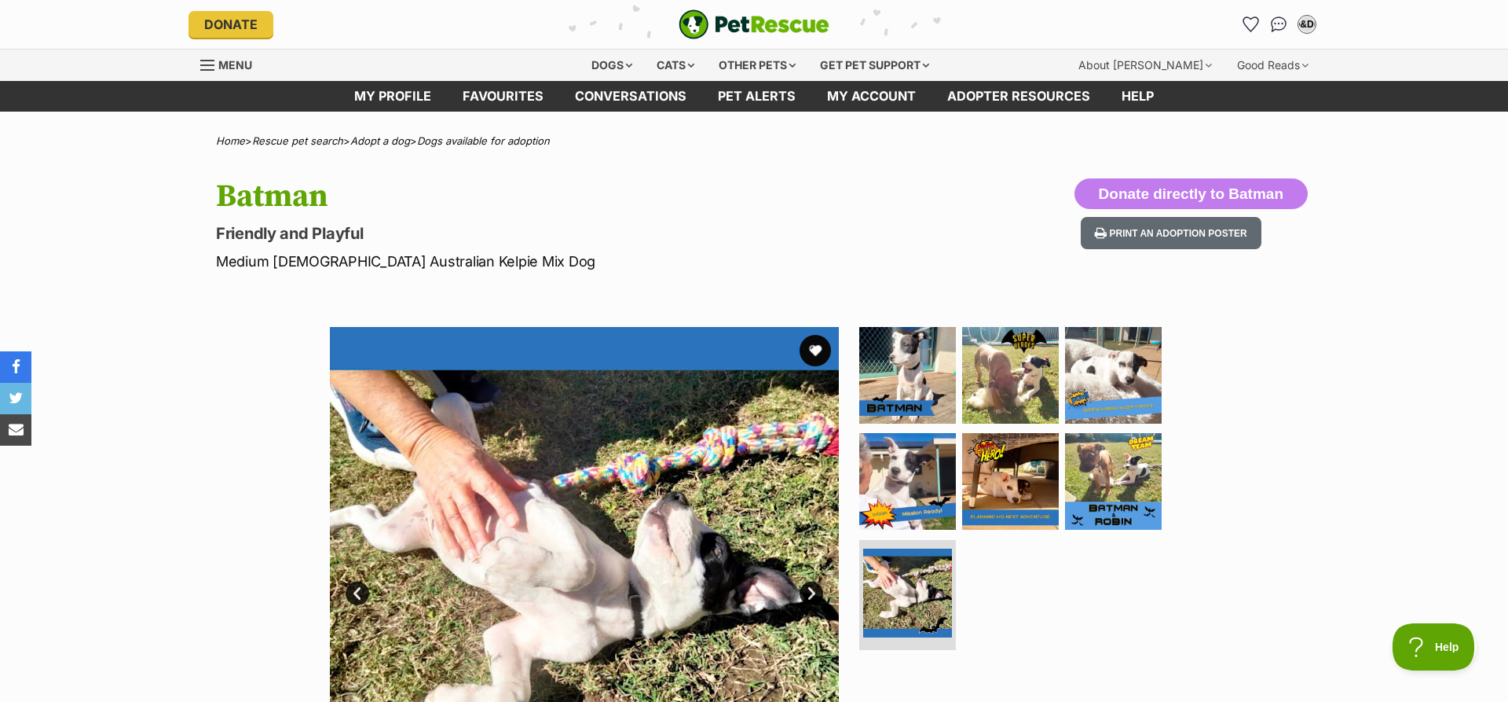
click at [812, 588] on link "Next" at bounding box center [812, 593] width 24 height 24
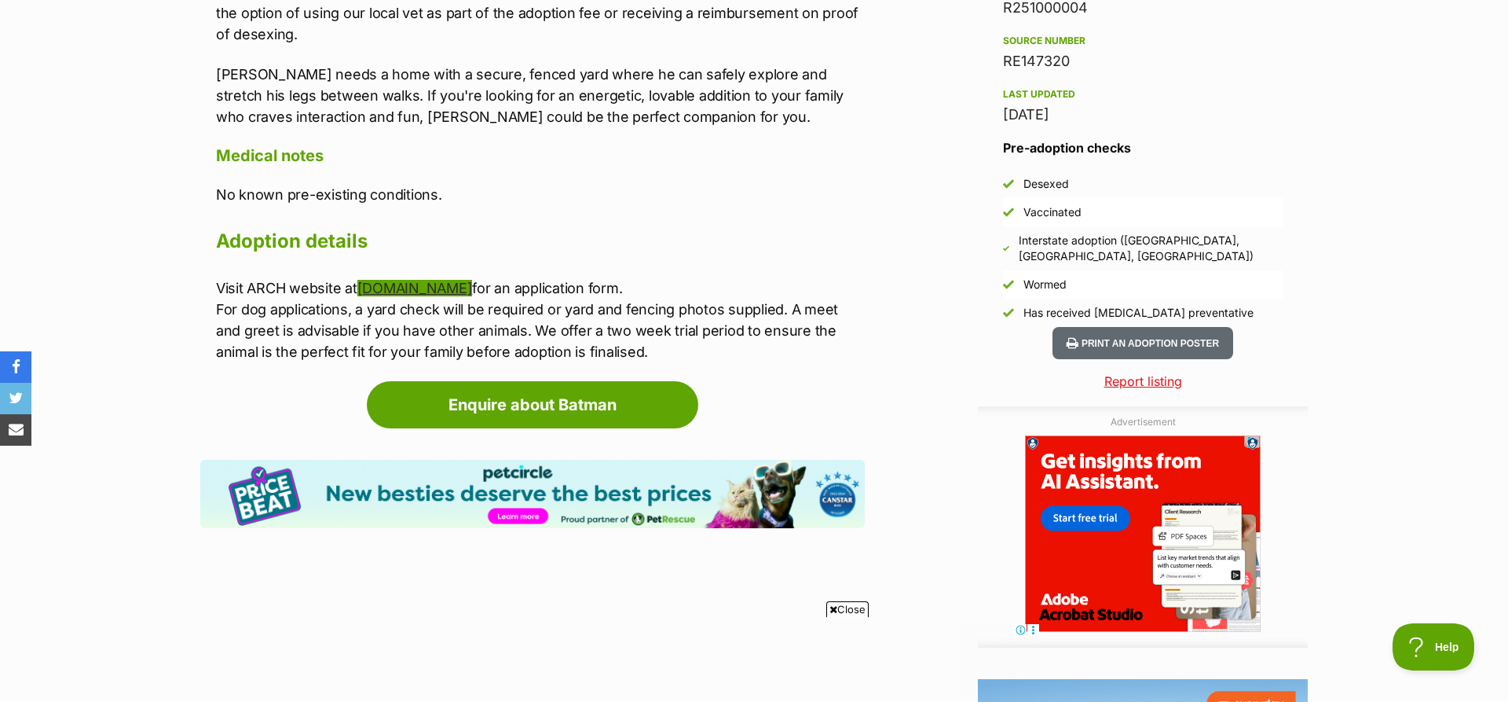
click at [473, 280] on link "[DOMAIN_NAME]" at bounding box center [414, 288] width 115 height 16
